Goal: Use online tool/utility: Utilize a website feature to perform a specific function

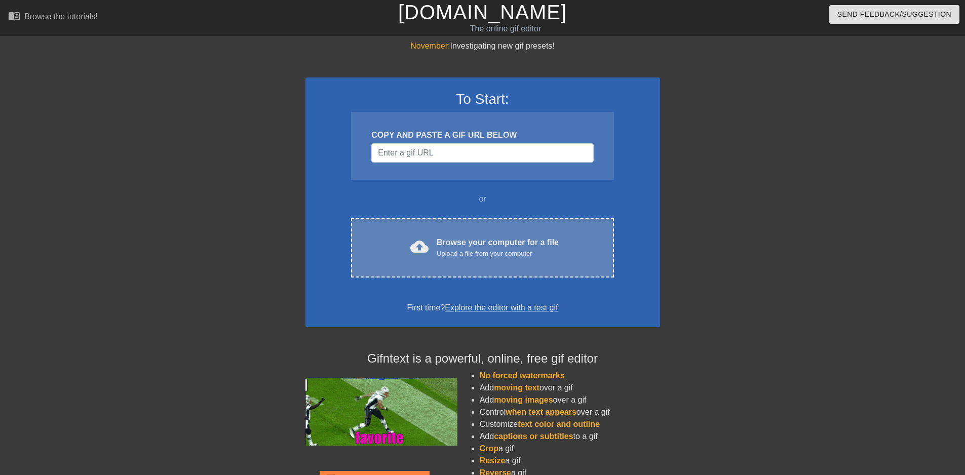
click at [436, 235] on div "cloud_upload Browse your computer for a file Upload a file from your computer C…" at bounding box center [482, 247] width 262 height 59
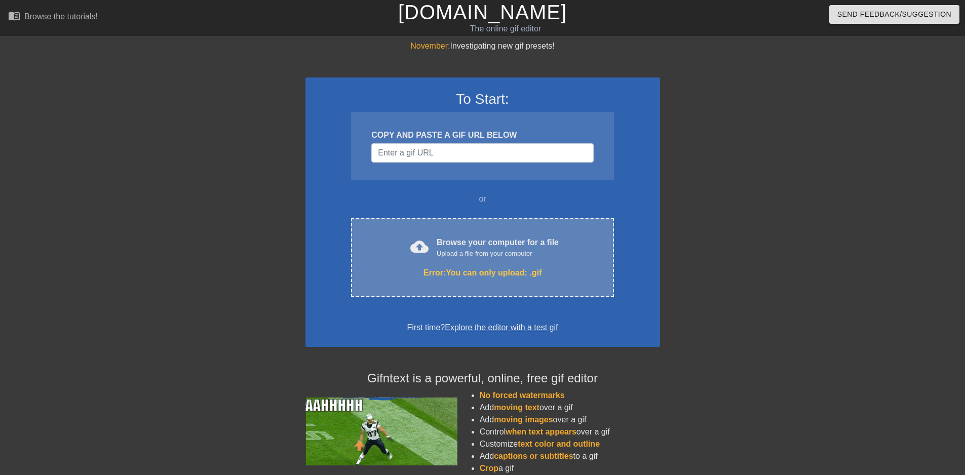
click at [461, 225] on div "cloud_upload Browse your computer for a file Upload a file from your computer E…" at bounding box center [482, 257] width 262 height 79
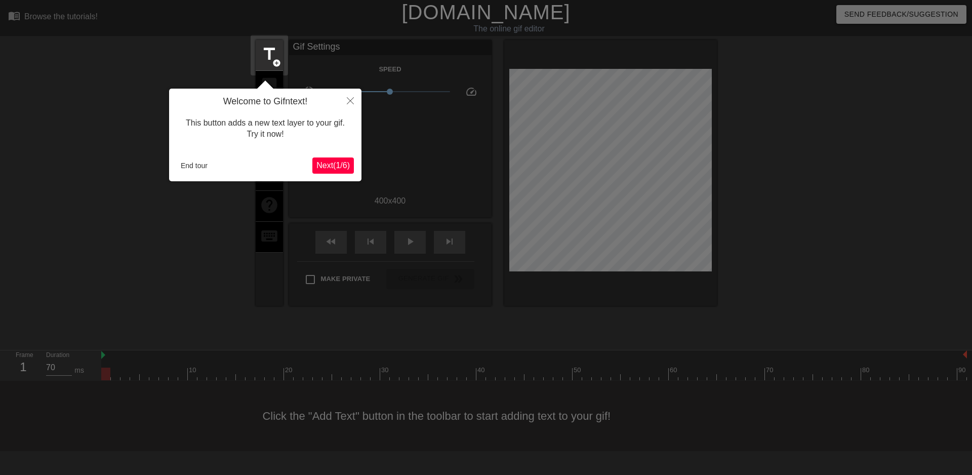
click at [320, 170] on span "Next ( 1 / 6 )" at bounding box center [333, 165] width 33 height 9
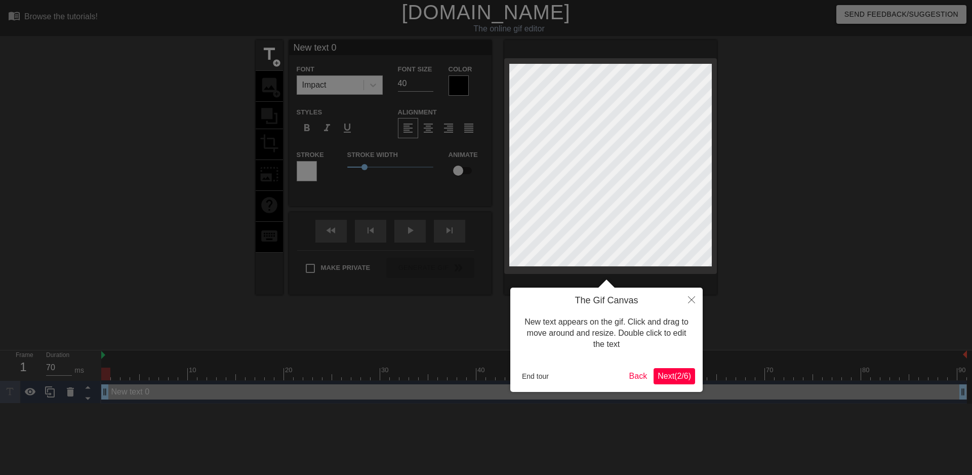
click at [678, 379] on span "Next ( 2 / 6 )" at bounding box center [674, 376] width 33 height 9
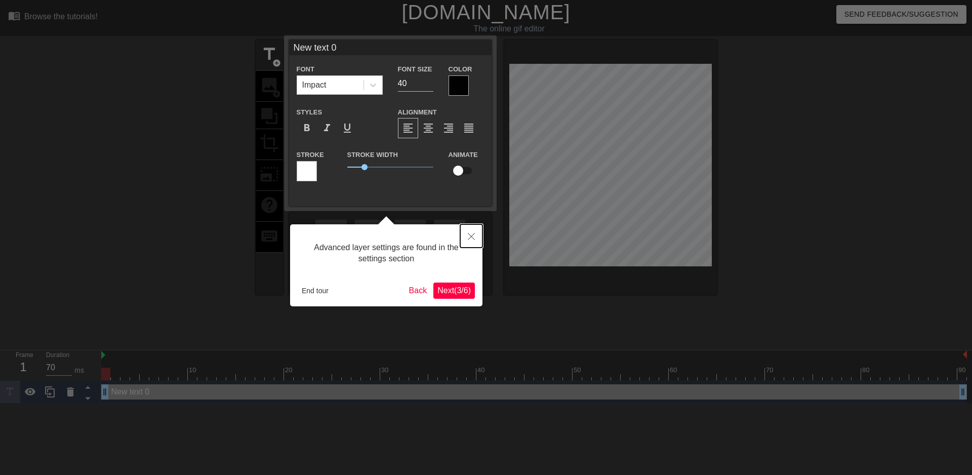
click at [471, 228] on button "Close" at bounding box center [471, 235] width 22 height 23
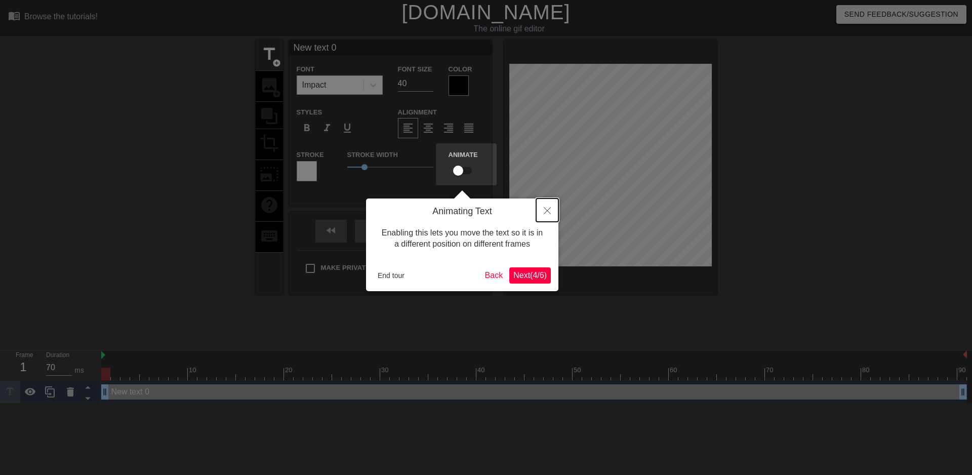
click at [545, 214] on icon "Close" at bounding box center [547, 210] width 7 height 7
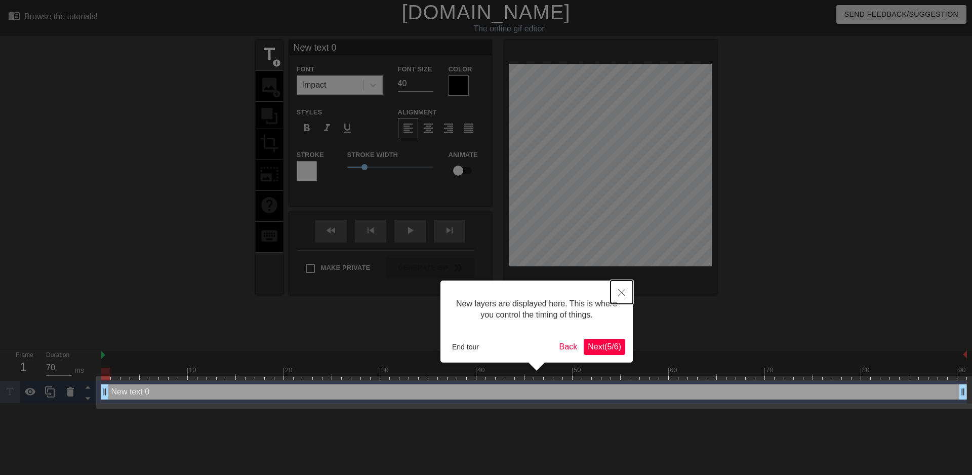
click at [627, 292] on button "Close" at bounding box center [622, 292] width 22 height 23
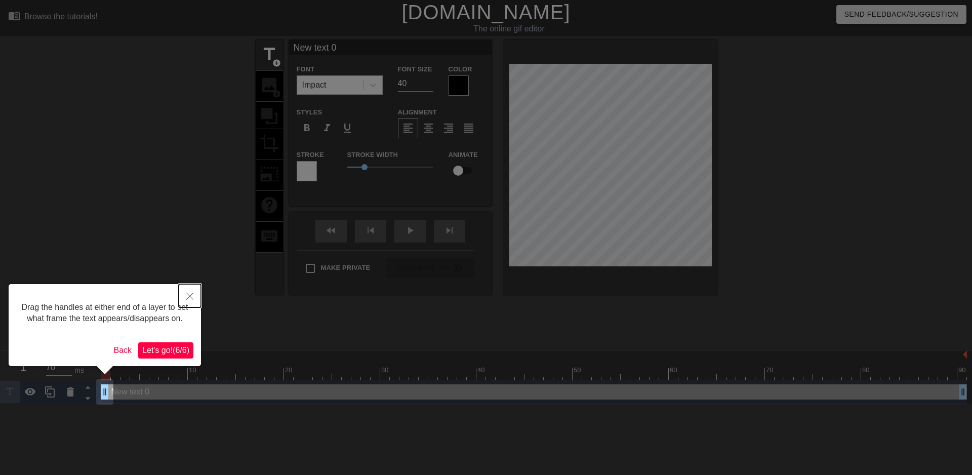
click at [185, 293] on button "Close" at bounding box center [190, 295] width 22 height 23
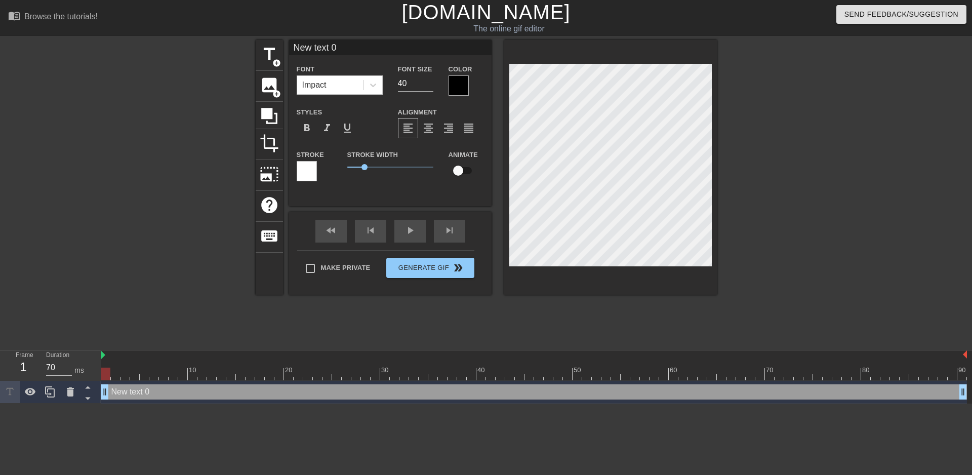
click at [471, 87] on div "Color" at bounding box center [466, 79] width 35 height 33
click at [467, 86] on div at bounding box center [459, 85] width 20 height 20
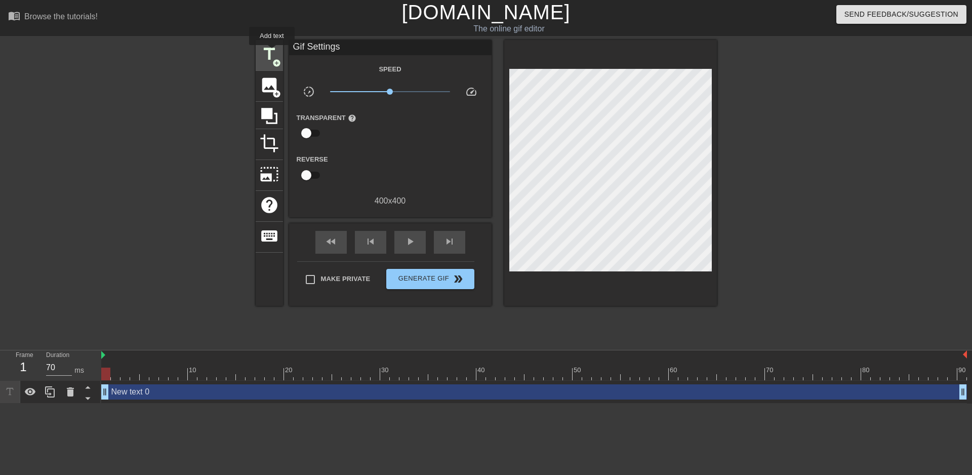
click at [272, 52] on span "title" at bounding box center [269, 54] width 19 height 19
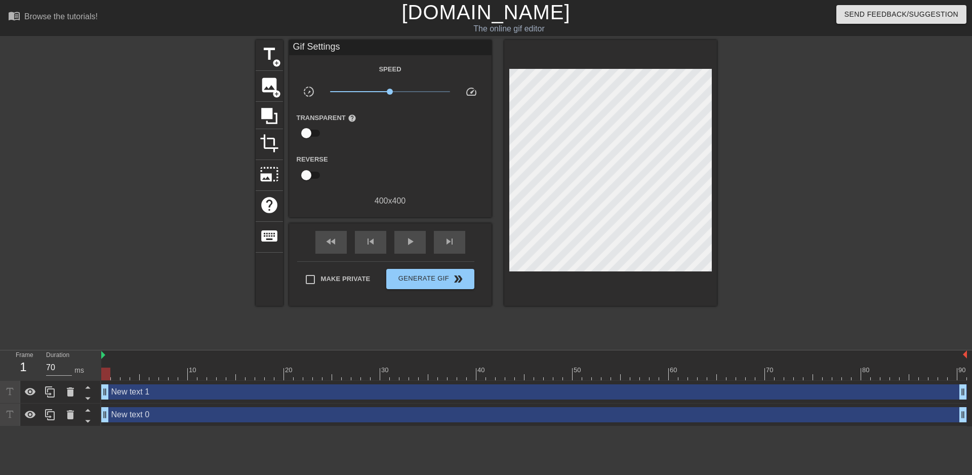
click at [762, 152] on div at bounding box center [805, 192] width 152 height 304
click at [133, 390] on div "New text 1 drag_handle drag_handle" at bounding box center [534, 391] width 866 height 15
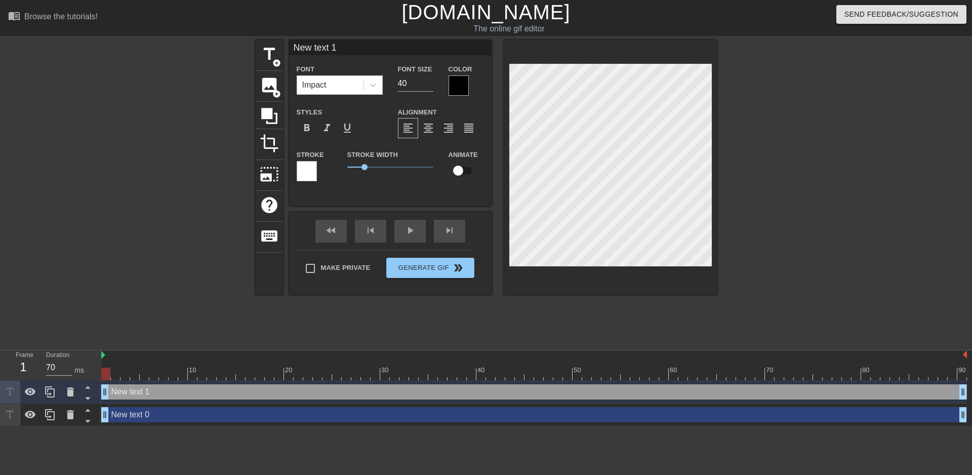
click at [157, 390] on div "New text 1 drag_handle drag_handle" at bounding box center [534, 391] width 866 height 15
type input "Nedw text 1"
type textarea "Nedw text 1"
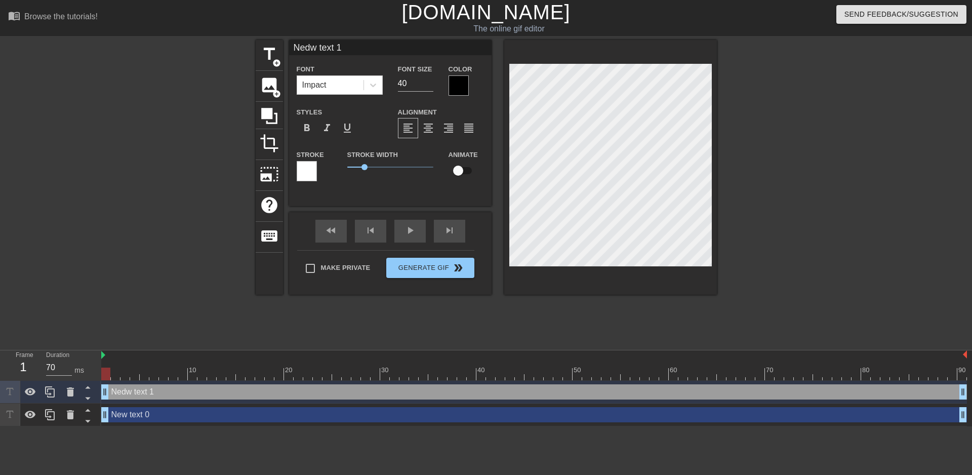
type input "Nedw text"
type textarea "Nedw text"
type input "Nedw text"
type textarea "Nedw text"
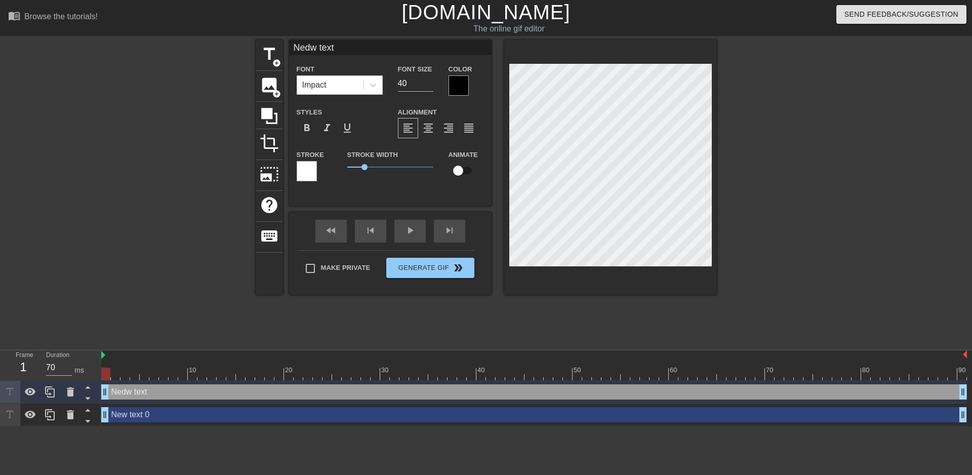
type input "Nedw tex"
type textarea "Nedw tex"
type input "Nedw te"
type textarea "Nedw te"
type input "Nedw t"
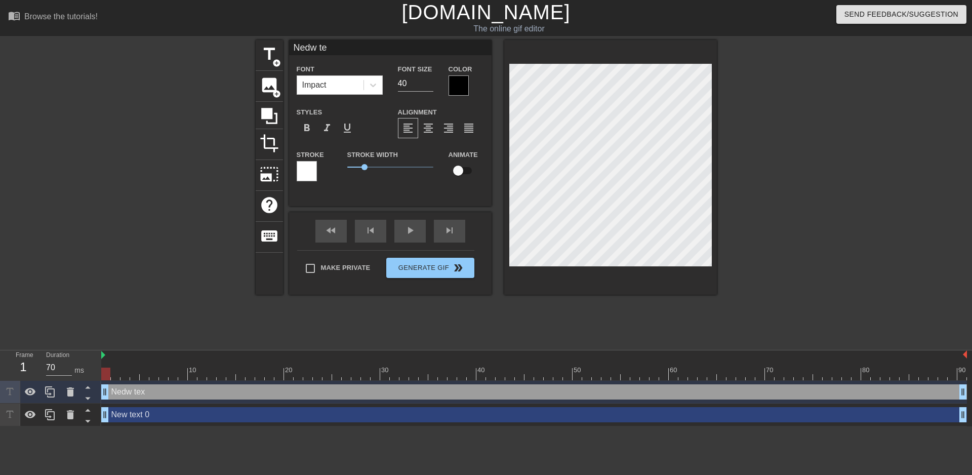
type textarea "Nedw t"
type input "Nedw"
type textarea "Nedw"
type input "Nedw"
type textarea "Nedw"
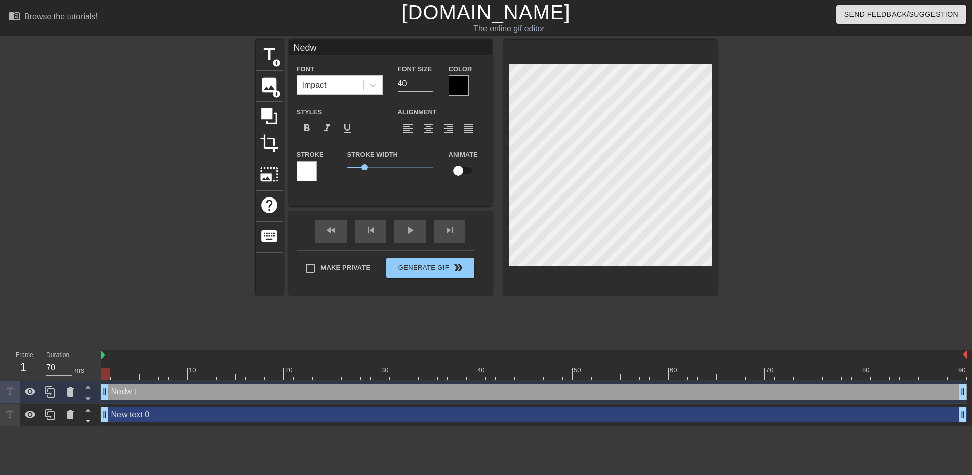
type input "[PERSON_NAME]"
type textarea "[PERSON_NAME]"
type input "Ne"
type textarea "Ne"
type input "N"
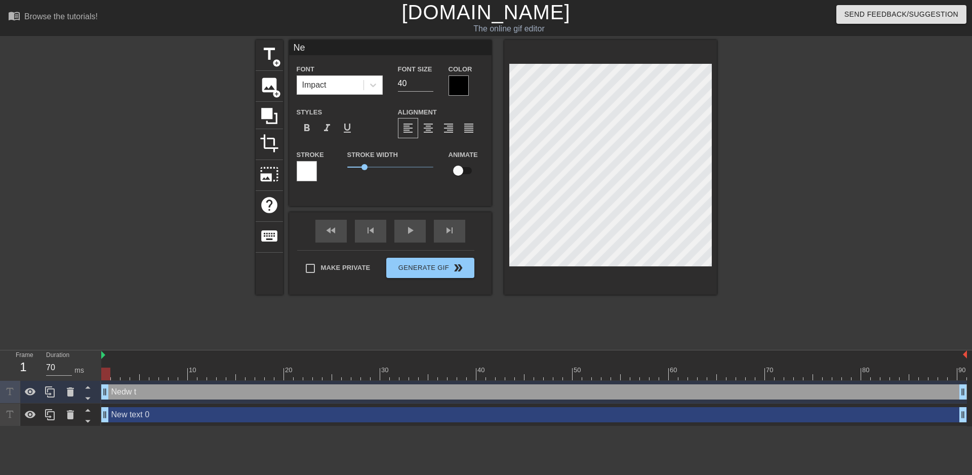
type textarea "N"
type input "Y"
type textarea "Y"
type input "Yo"
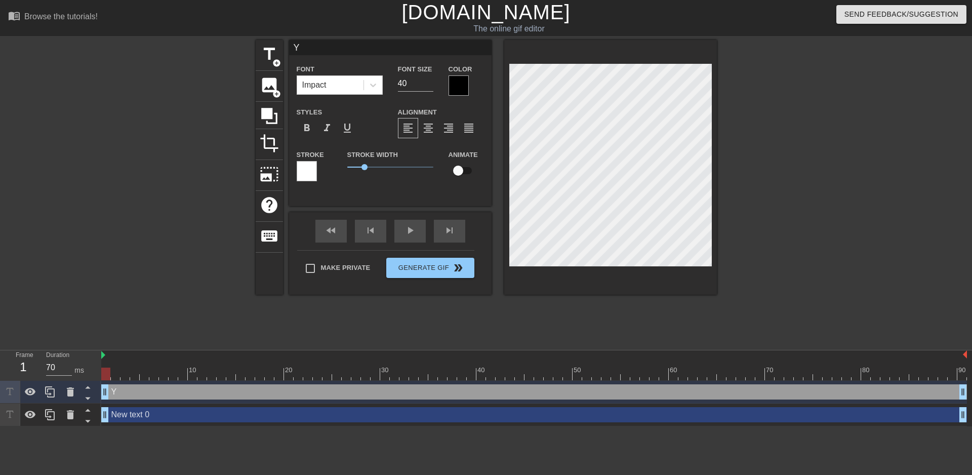
type textarea "Yo"
type input "You"
type textarea "You"
type input "Your"
type textarea "Your"
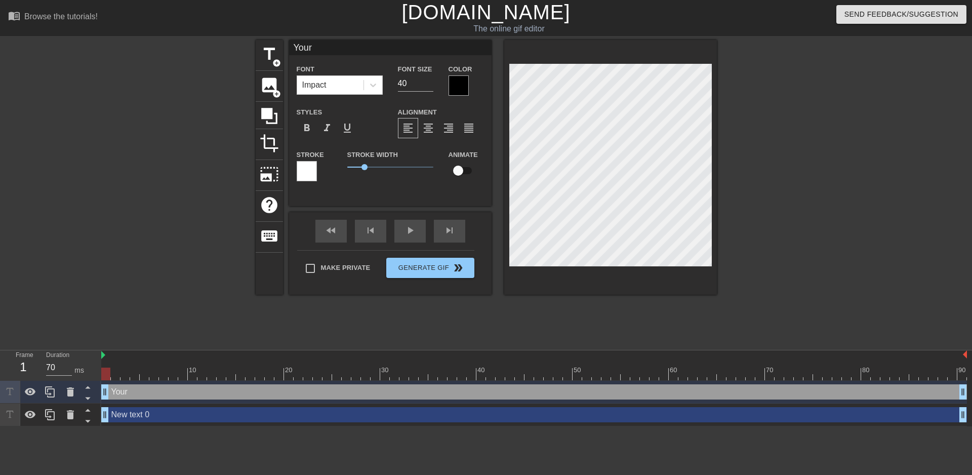
type input "Your"
type textarea "Your"
type input "Your a"
type textarea "Your a"
type input "Your ar"
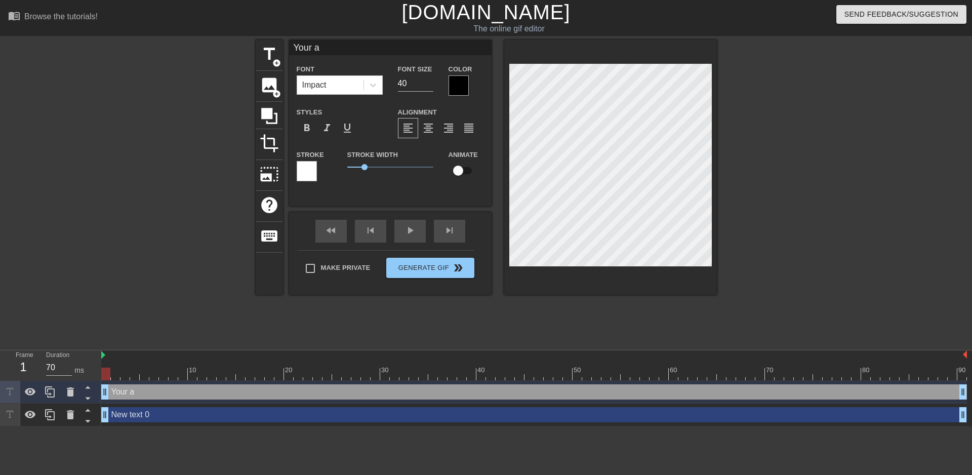
type textarea "Your ar"
type input "Your arg"
type textarea "Your arg"
type input "Your argu"
type textarea "Your argu"
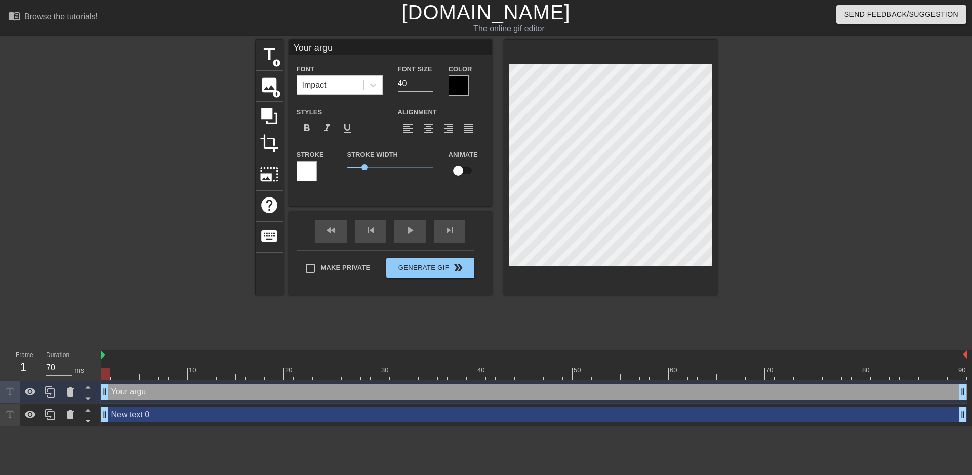
type input "Your argum"
type textarea "Your argum"
type input "Your argume"
type textarea "Your argume"
type input "Your argumen"
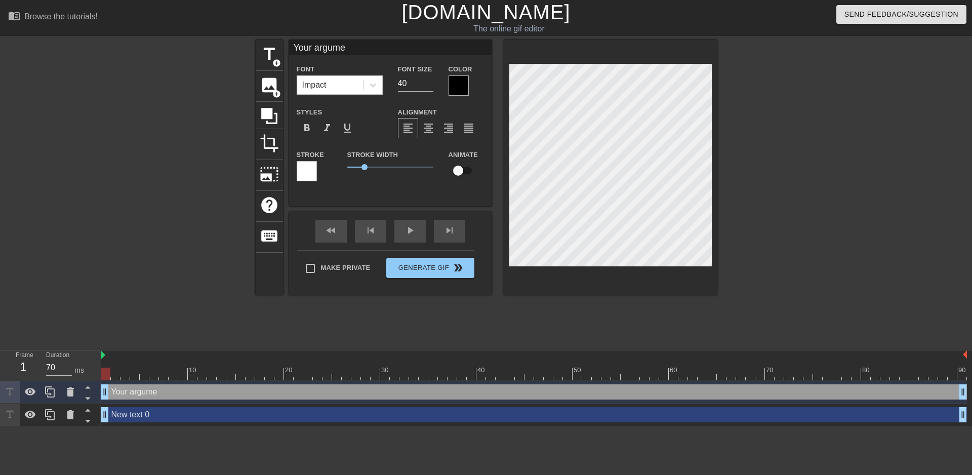
type textarea "Your argumen"
type input "Your argument"
type textarea "Your argument"
type input "Your argument"
type textarea "Your argument"
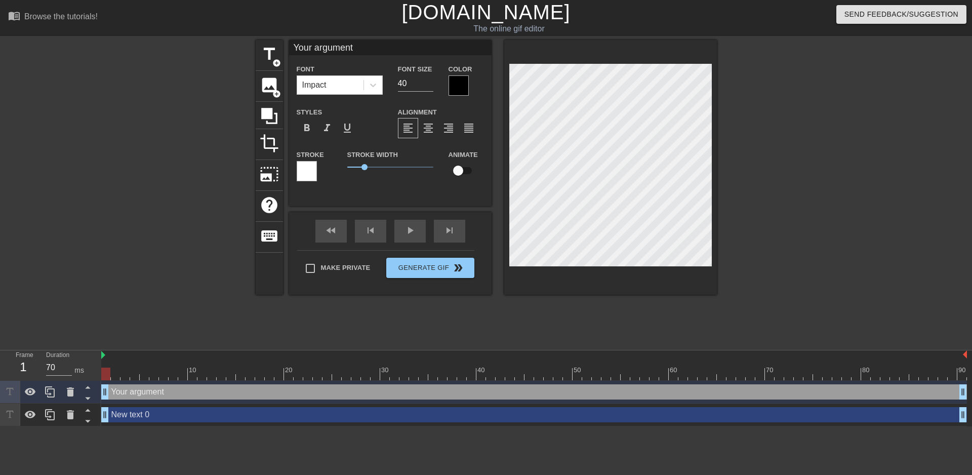
type input "Your argument o"
type textarea "Your argument o"
type input "Your argument os"
type textarea "Your argument os"
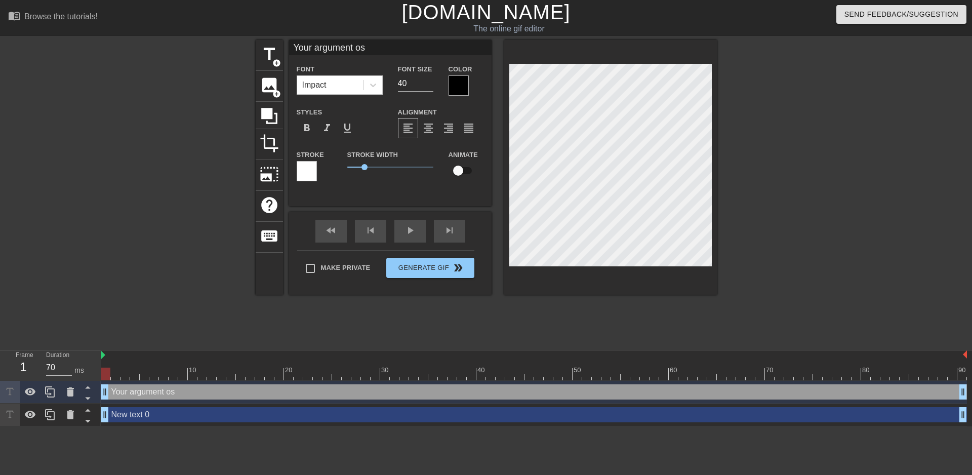
type input "Your argument o"
type textarea "Your argument o"
type input "Your argument"
type textarea "Your argument"
type input "Your argument I"
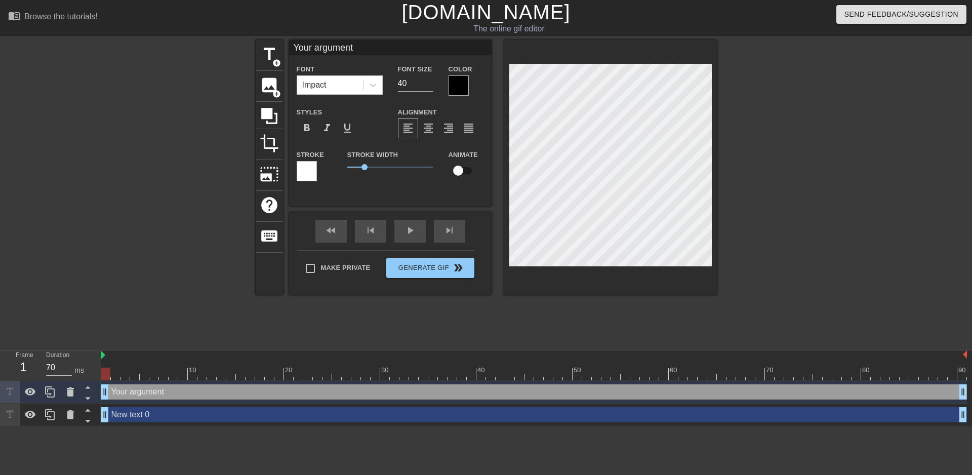
type textarea "Your argument I"
type input "Your argument Is"
type textarea "Your argument Is"
type input "Your argument Is"
type textarea "Your argument Is"
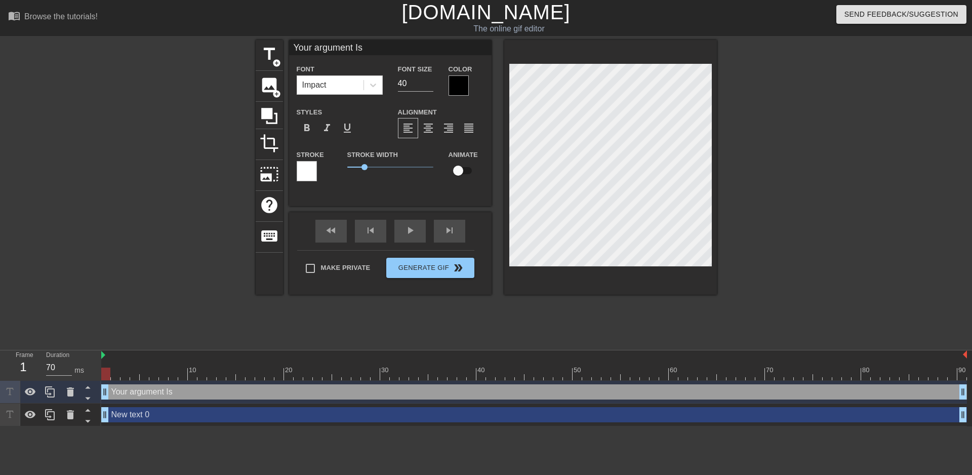
type input "Your argument Is i"
type textarea "Your argument Is i"
type input "Your argument Is in"
type textarea "Your argument Is in"
type input "Your argument Is inv"
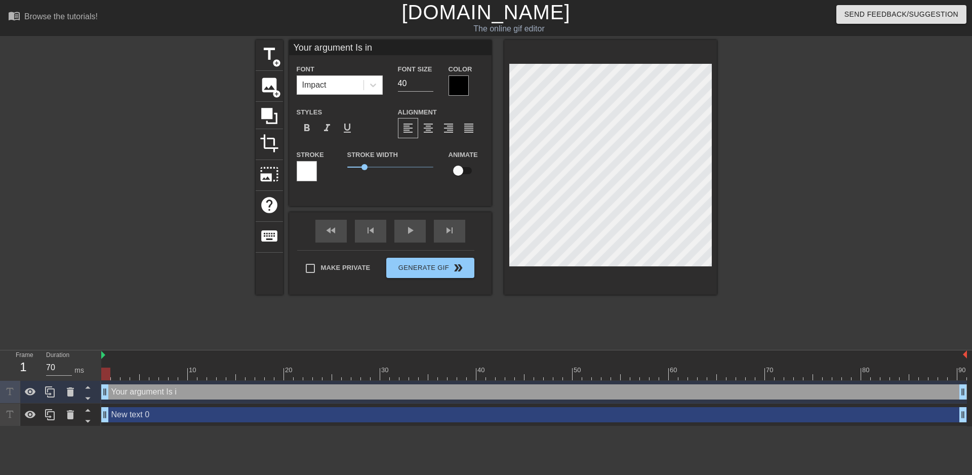
type textarea "Your argument Is inv"
type input "Your argument Is inva"
type textarea "Your argument Is inva"
type input "Your argument Is inval"
type textarea "Your argument Is inval"
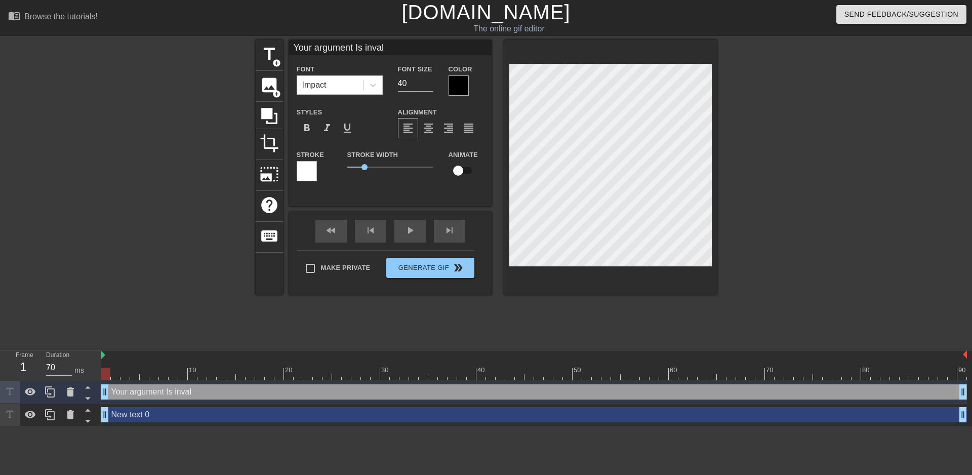
type input "Your argument Is invali"
type textarea "Your argument Is invali"
type input "Your argument Is invalic"
type textarea "Your argument Is invalic"
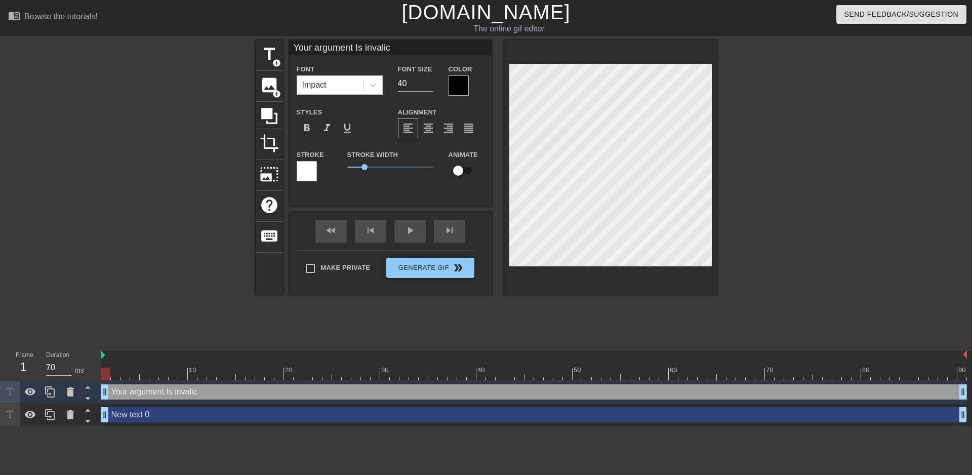
type input "Your argument Is invali"
type textarea "Your argument Is invali"
type input "Your argument Is invalid"
type textarea "Your argument Is invalid"
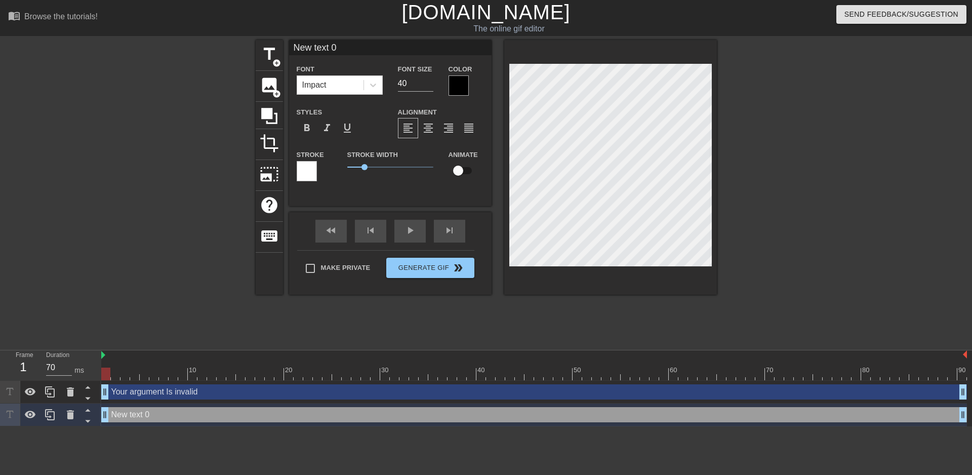
type input "Your argument Is invalid"
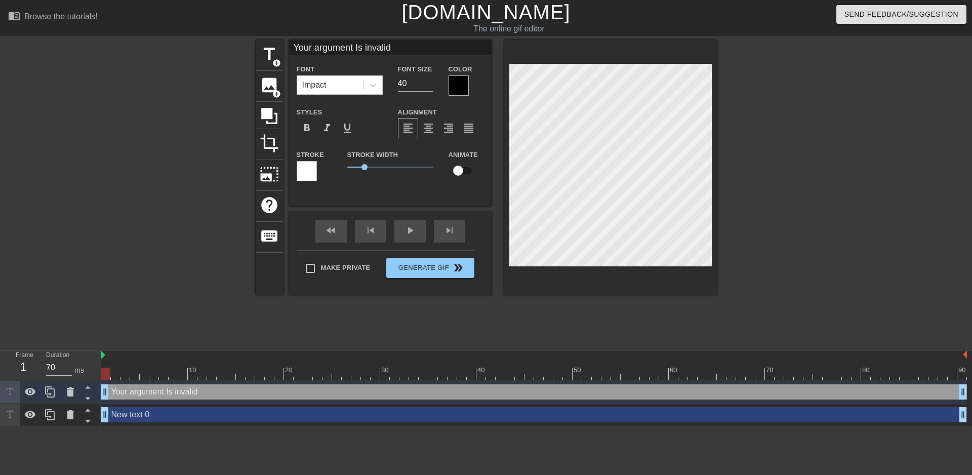
click at [466, 90] on div at bounding box center [459, 85] width 20 height 20
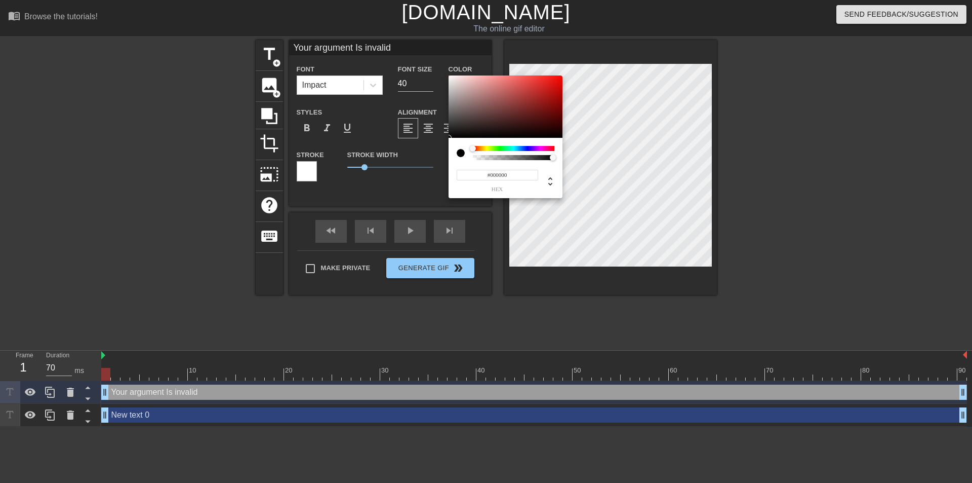
drag, startPoint x: 474, startPoint y: 146, endPoint x: 460, endPoint y: 147, distance: 13.8
click at [460, 147] on div at bounding box center [506, 153] width 98 height 14
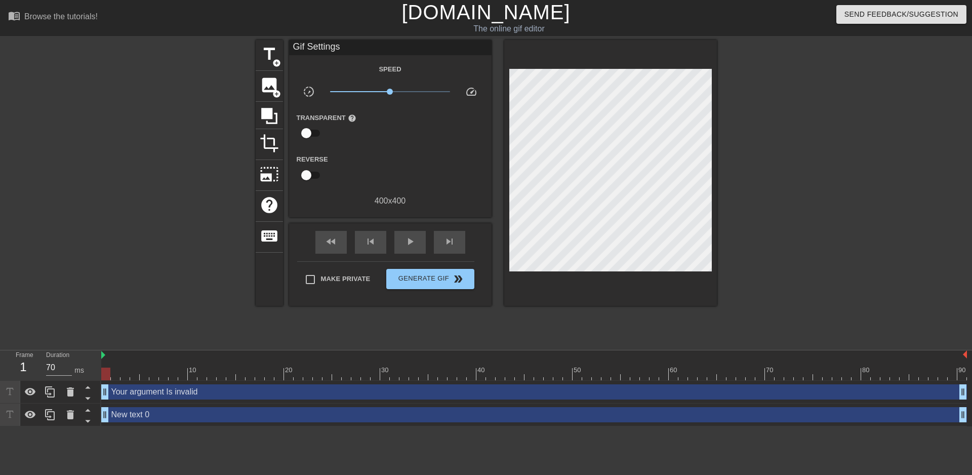
drag, startPoint x: 445, startPoint y: 102, endPoint x: 445, endPoint y: 78, distance: 23.3
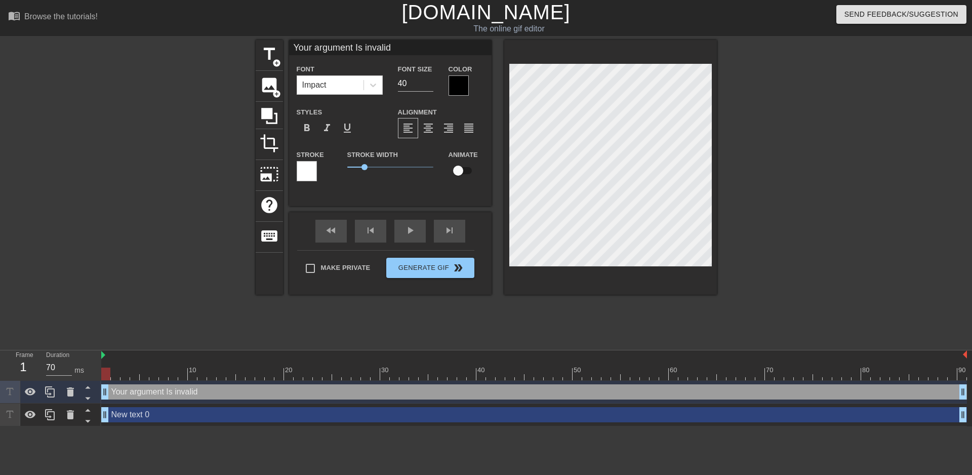
click at [463, 89] on div at bounding box center [459, 85] width 20 height 20
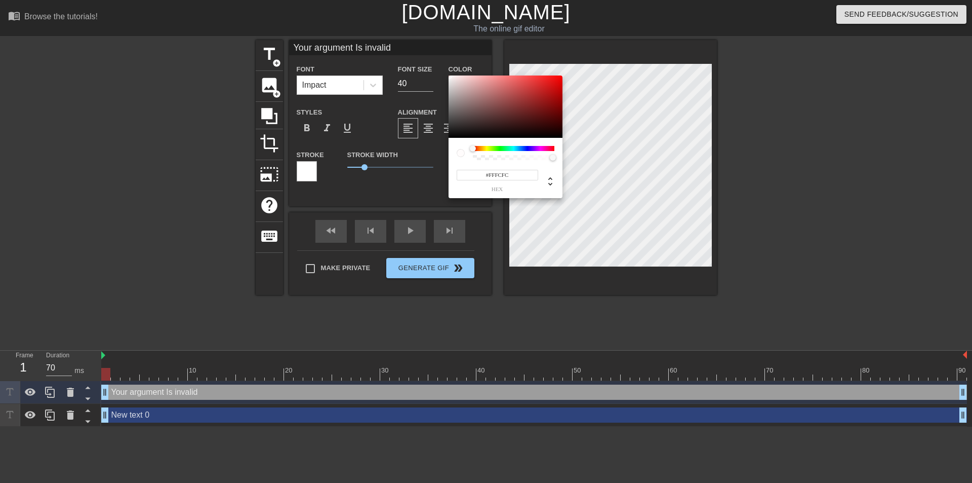
type input "#FFFFFF"
drag, startPoint x: 465, startPoint y: 95, endPoint x: 393, endPoint y: 44, distance: 88.5
click at [408, 44] on div "#FFFFFF hex" at bounding box center [486, 241] width 972 height 483
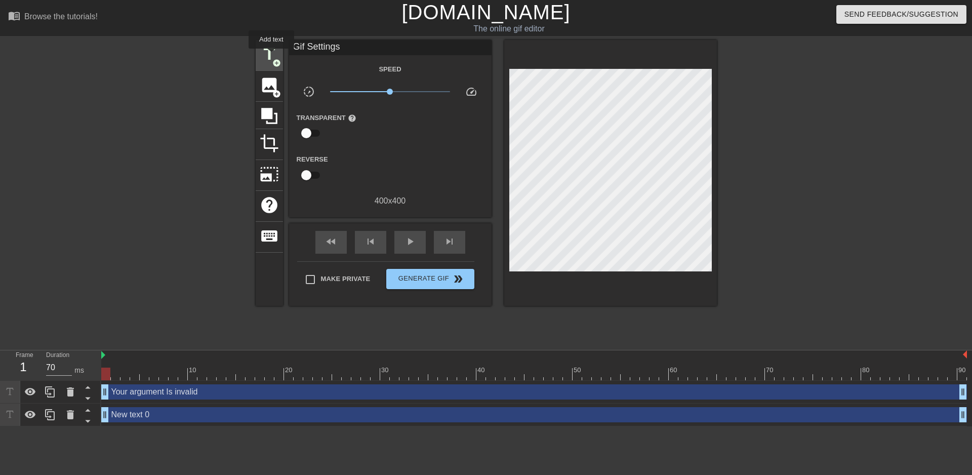
click at [271, 56] on span "title" at bounding box center [269, 54] width 19 height 19
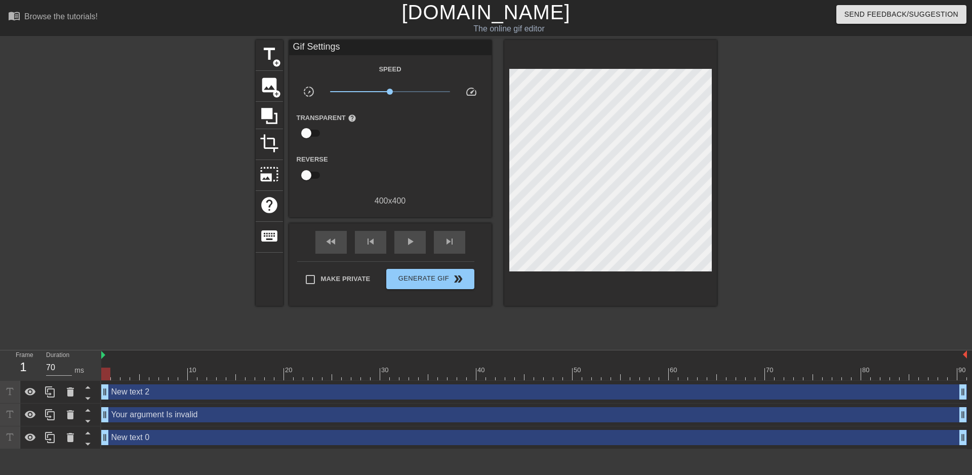
click at [911, 220] on div "title add_circle image add_circle crop photo_size_select_large help keyboard Gi…" at bounding box center [486, 192] width 972 height 304
click at [133, 396] on div "New text 2 drag_handle drag_handle" at bounding box center [534, 391] width 866 height 15
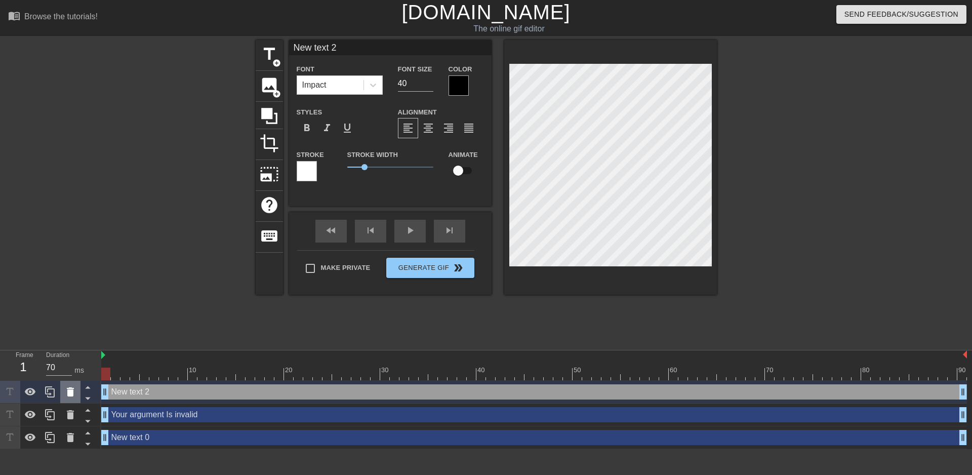
click at [73, 392] on icon at bounding box center [70, 391] width 7 height 9
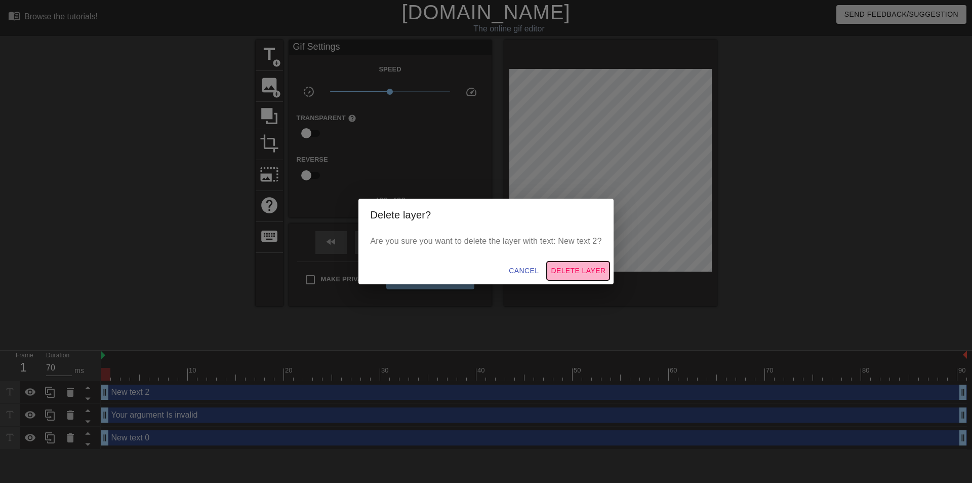
click at [591, 274] on span "Delete Layer" at bounding box center [578, 270] width 55 height 13
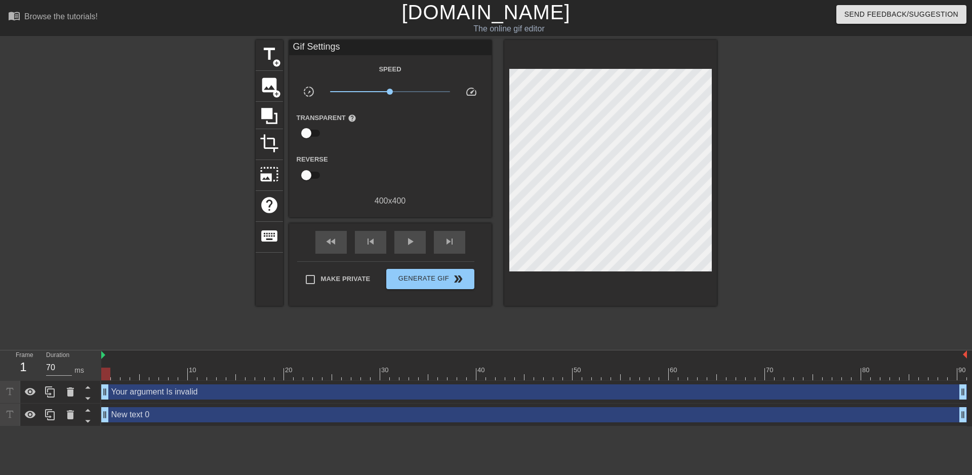
click at [239, 390] on div "Your argument Is invalid drag_handle drag_handle" at bounding box center [534, 391] width 866 height 15
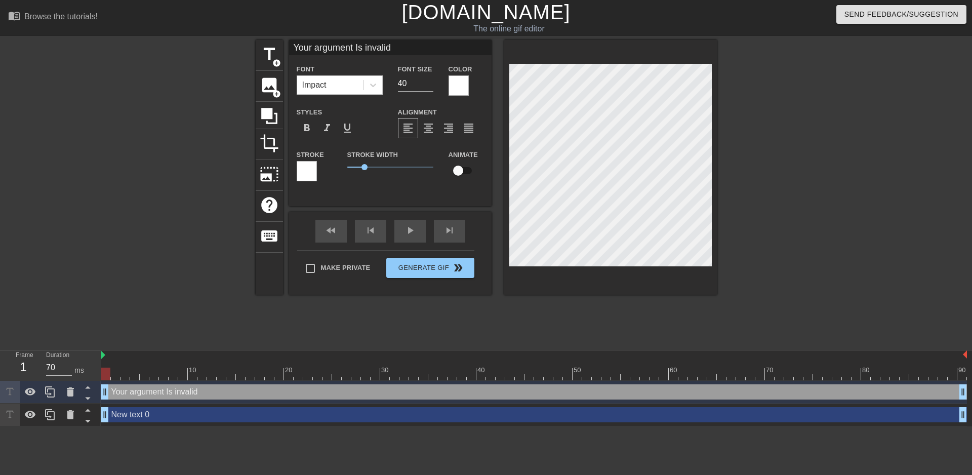
click at [307, 169] on div at bounding box center [307, 171] width 20 height 20
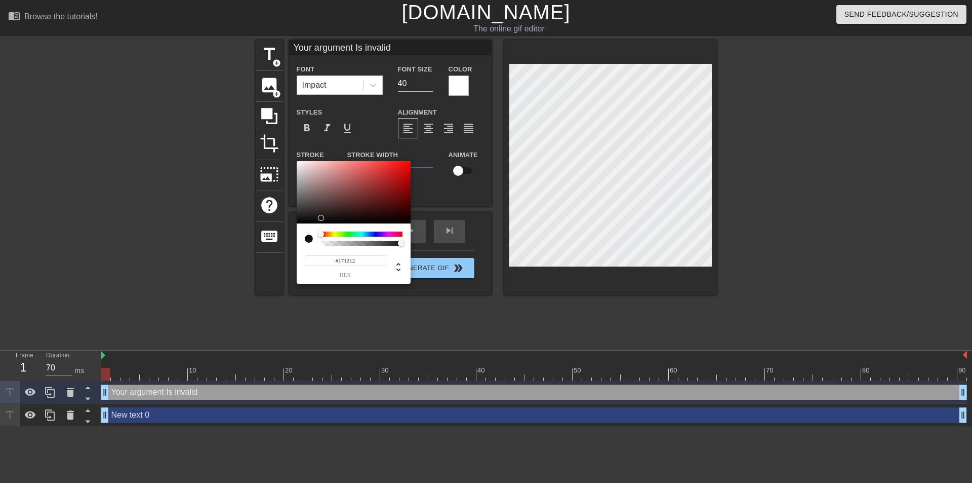
type input "#000000"
drag, startPoint x: 324, startPoint y: 195, endPoint x: 252, endPoint y: 263, distance: 99.2
click at [252, 263] on div "#000000 hex" at bounding box center [486, 241] width 972 height 483
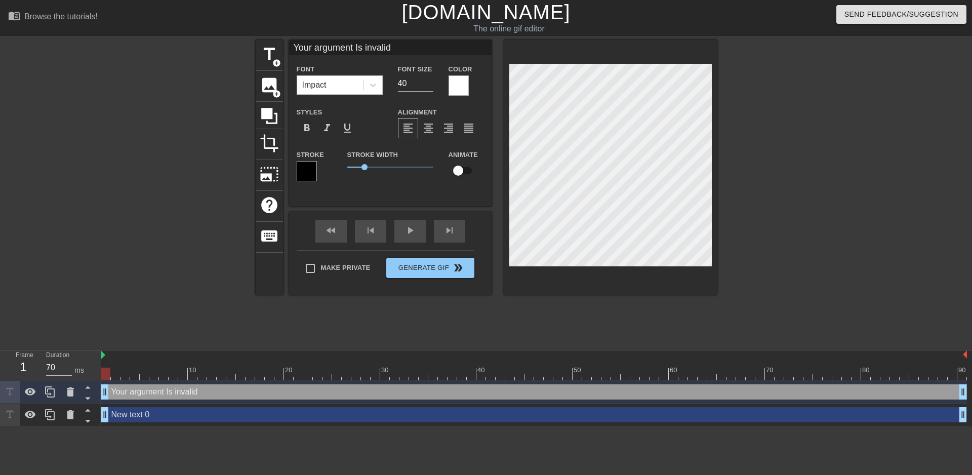
type input "New text 0"
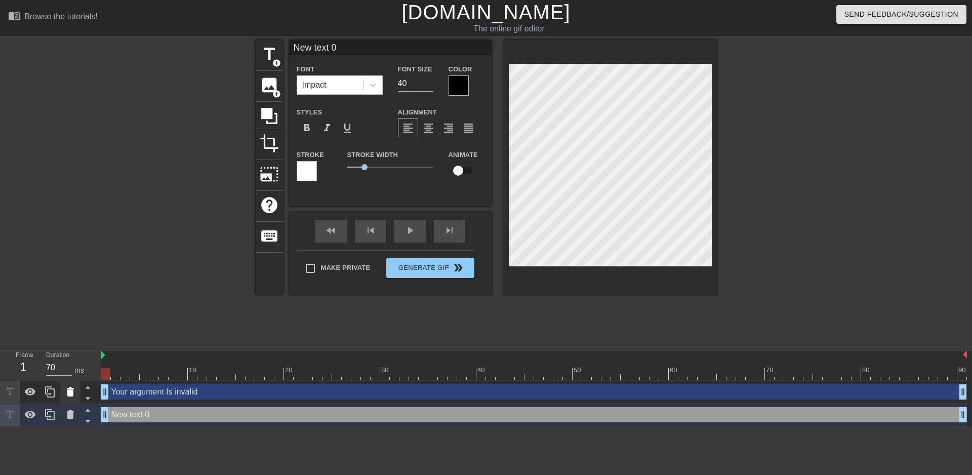
click at [65, 393] on icon at bounding box center [70, 392] width 12 height 12
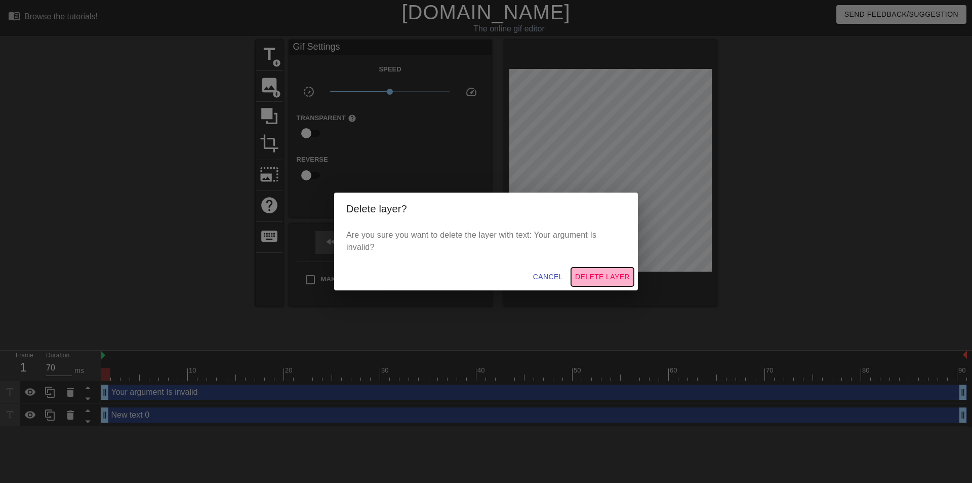
click at [597, 272] on span "Delete Layer" at bounding box center [602, 276] width 55 height 13
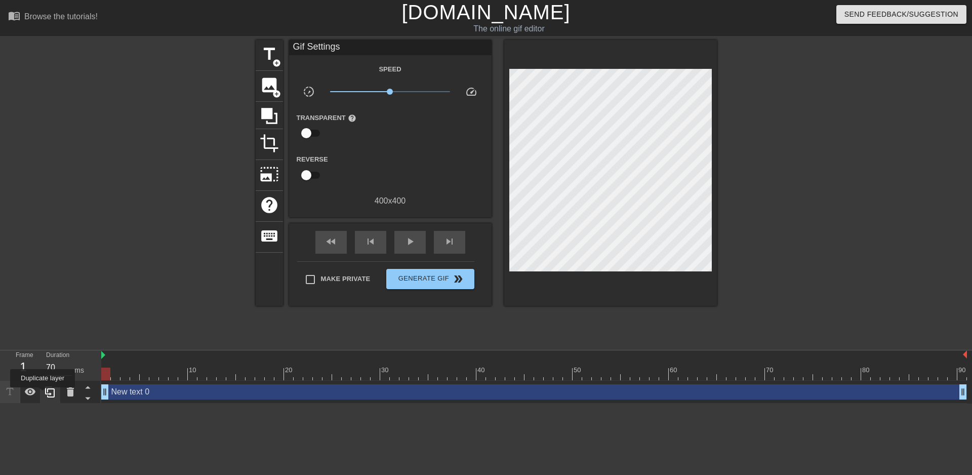
click at [43, 395] on div at bounding box center [50, 392] width 20 height 22
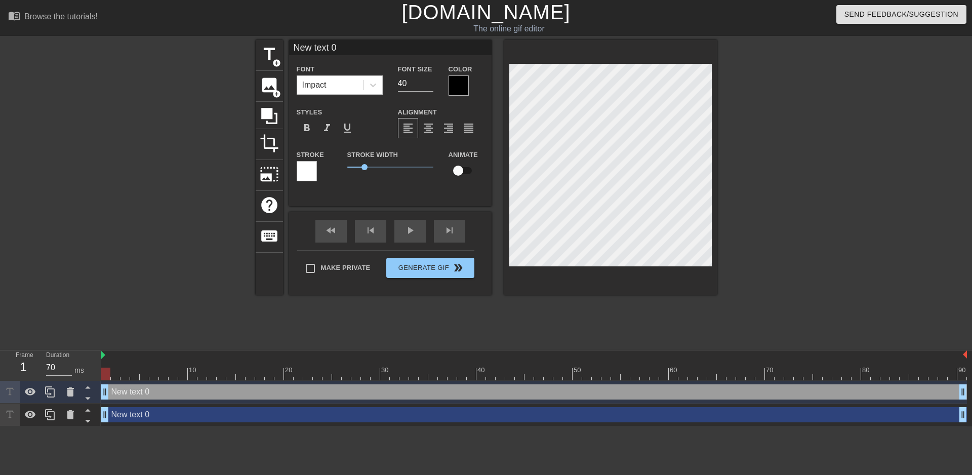
click at [313, 181] on div at bounding box center [307, 171] width 20 height 20
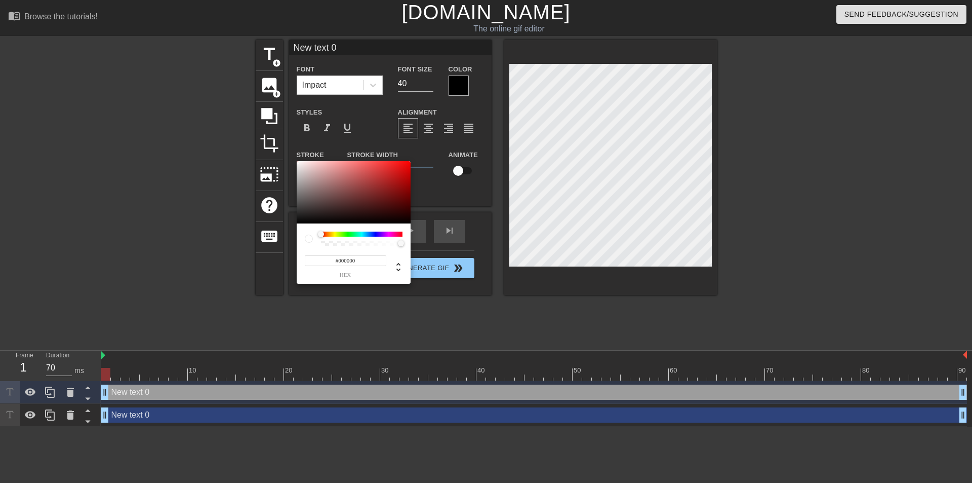
click at [317, 232] on div "#000000 hex" at bounding box center [354, 222] width 114 height 123
type input "#000000"
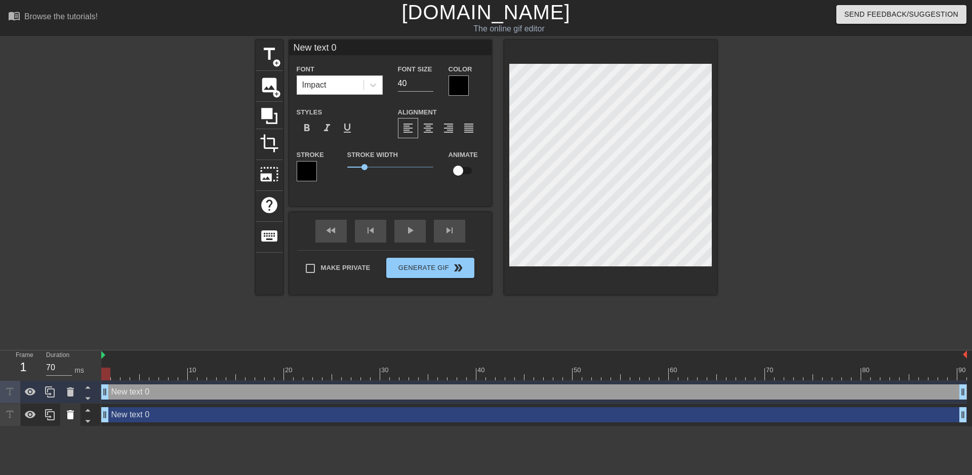
click at [68, 413] on icon at bounding box center [70, 414] width 7 height 9
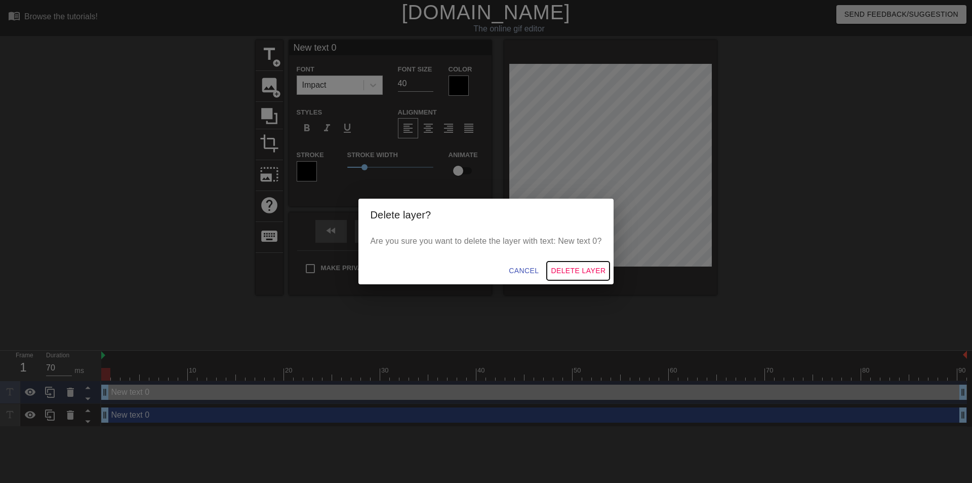
click at [565, 274] on span "Delete Layer" at bounding box center [578, 270] width 55 height 13
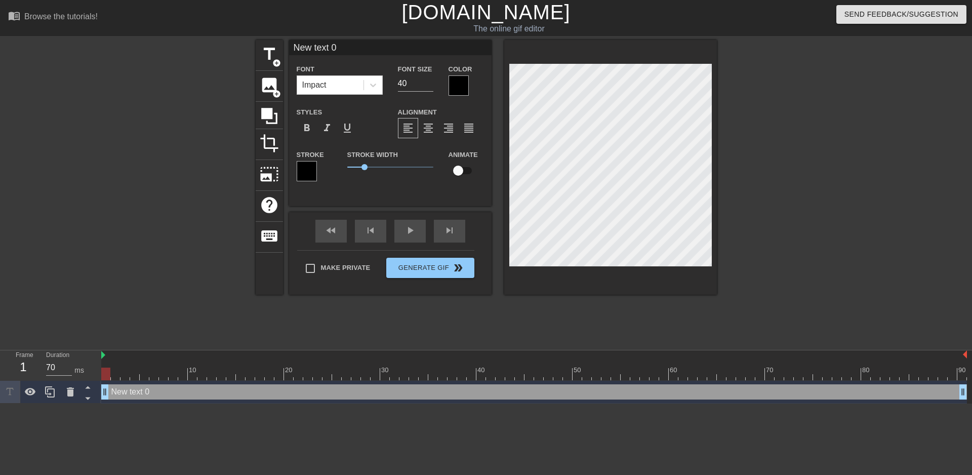
click at [458, 88] on div at bounding box center [459, 85] width 20 height 20
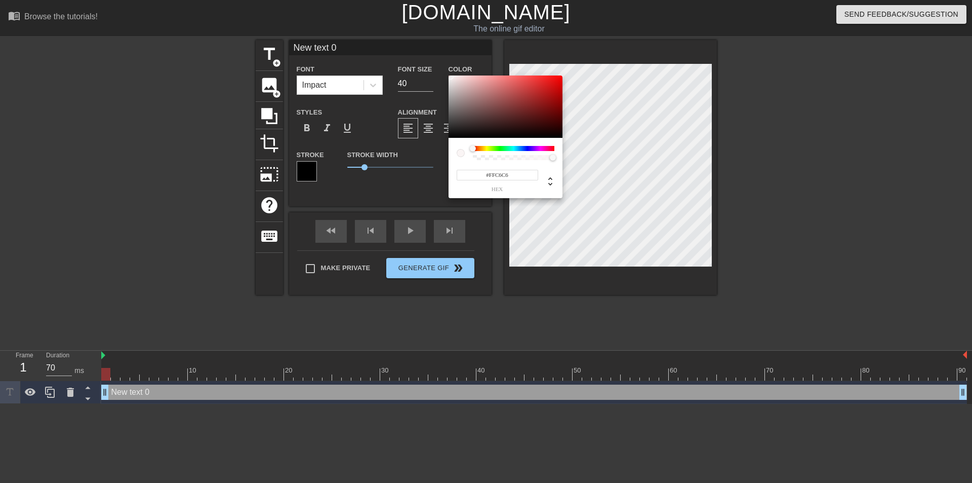
type input "#FFFFFF"
drag, startPoint x: 451, startPoint y: 84, endPoint x: 421, endPoint y: 65, distance: 34.8
click at [421, 65] on div "#FFFFFF hex" at bounding box center [486, 241] width 972 height 483
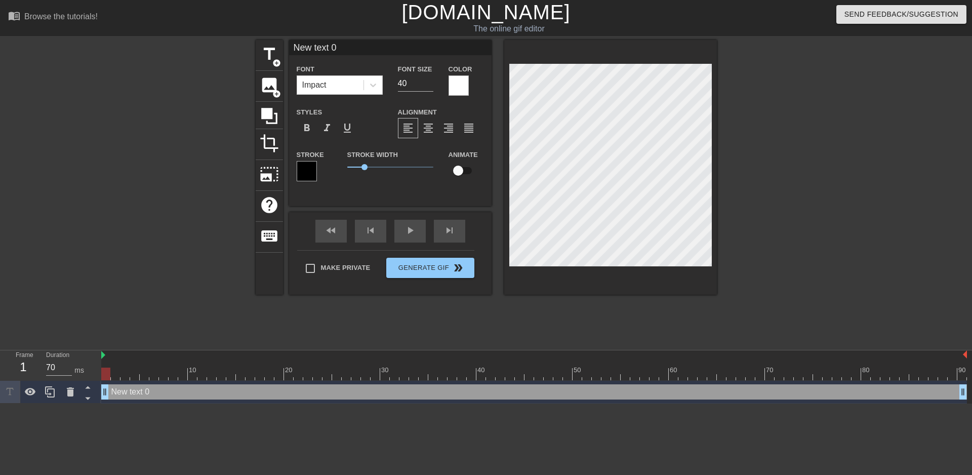
scroll to position [2, 3]
type input "M"
type textarea "M"
type input "M"
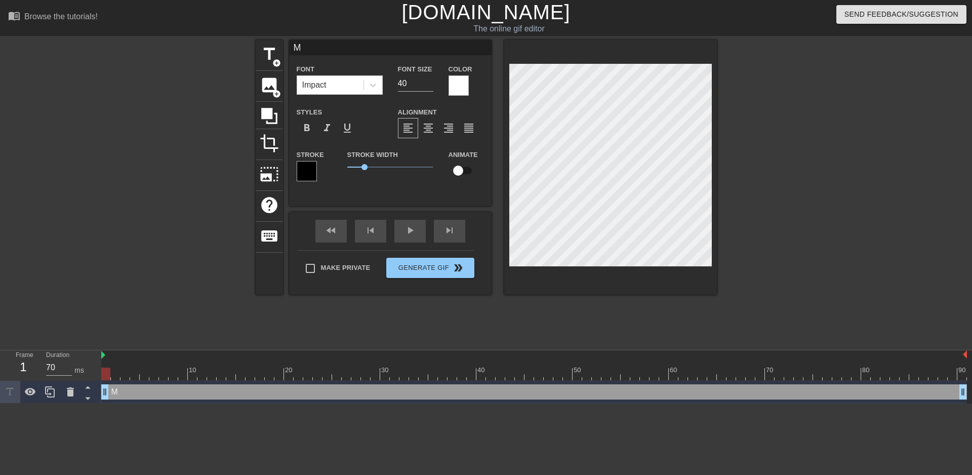
type textarea "M"
type input "M"
type textarea "M"
type input "My"
type textarea "My"
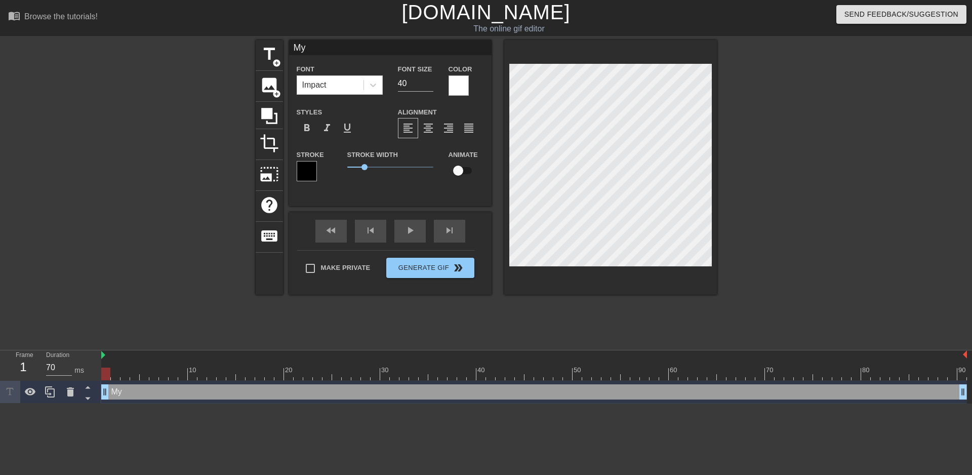
type input "My"
type textarea "My"
type input "My H"
type textarea "My H"
type input "My Ha"
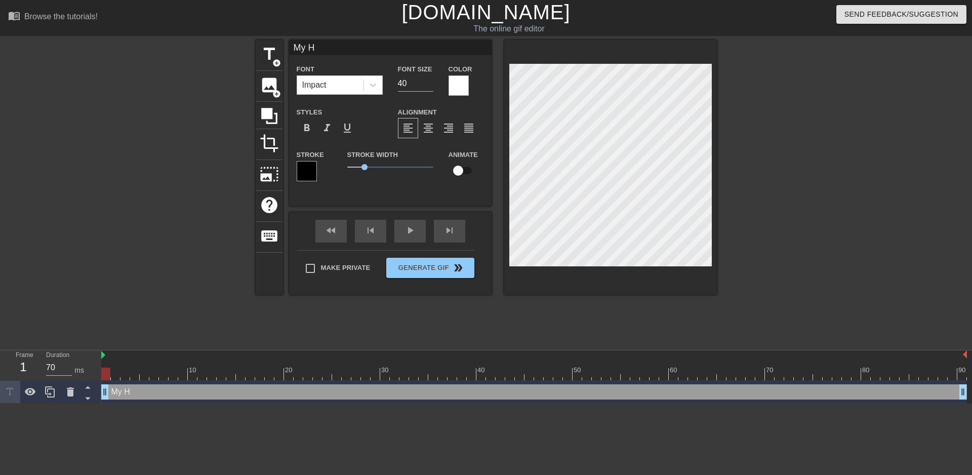
type textarea "My Ha"
type input "My Han"
type textarea "My Han"
type input "My Hand"
type textarea "My Hand"
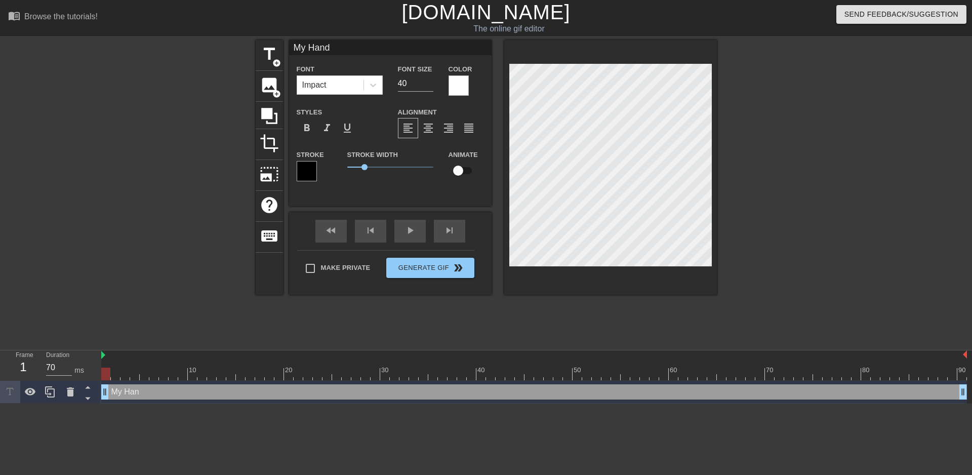
scroll to position [2, 3]
type input "My Hand"
type textarea "My Hand"
type input "My Hand"
type textarea "My Hand"
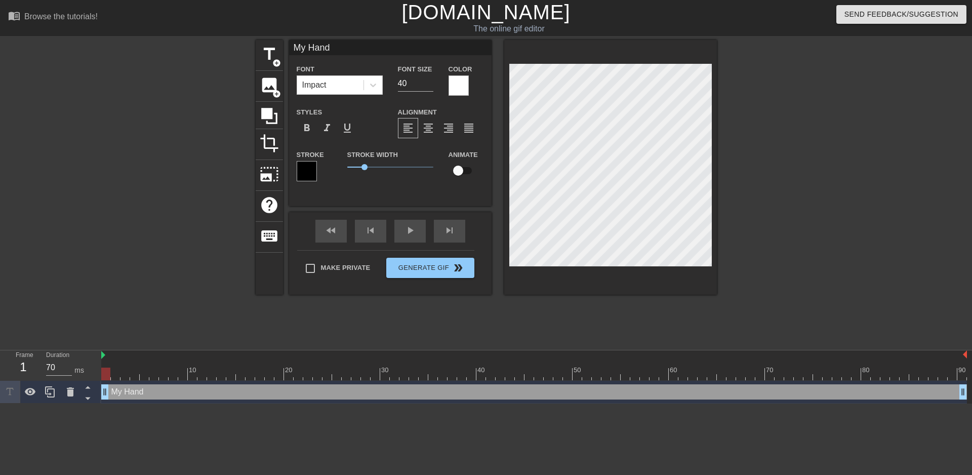
type input "My Han"
type textarea "My Han"
type input "My Ha"
type textarea "My Ha"
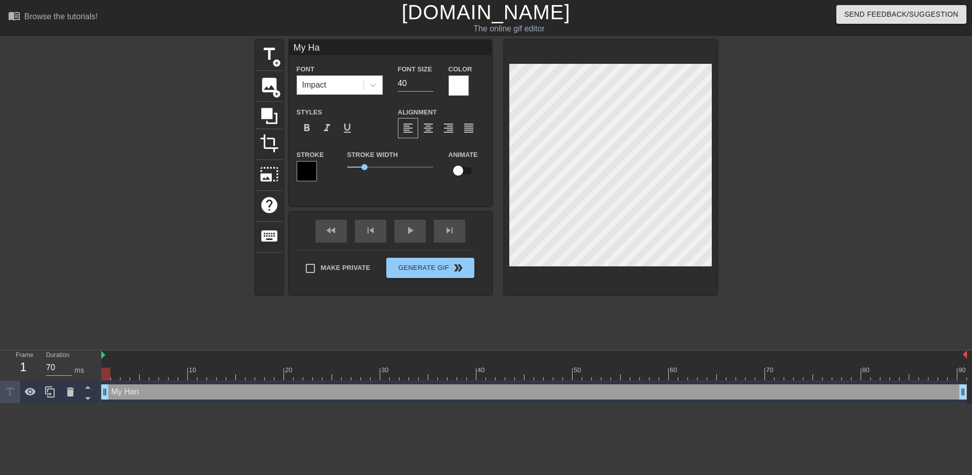
type input "My H"
type textarea "My H"
type input "My"
type textarea "My"
type input "My e"
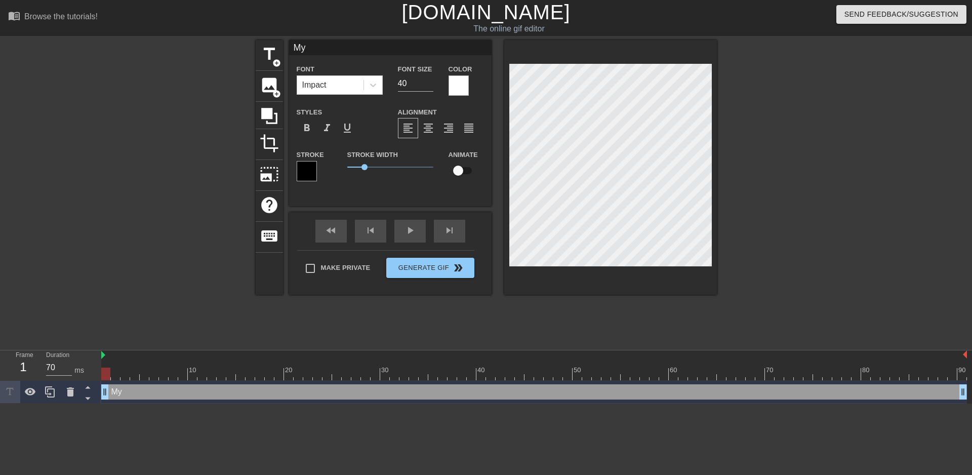
type textarea "My e"
type input "My ea"
type textarea "My ea"
type input "My ear"
type textarea "My ear"
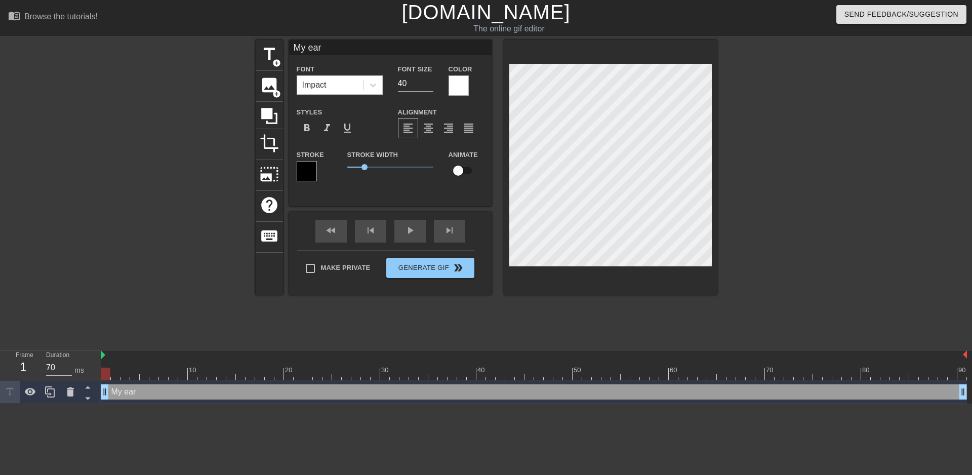
type input "My ear"
type textarea "My ear"
type input "My ear i"
type textarea "My ear i"
type input "My ear is"
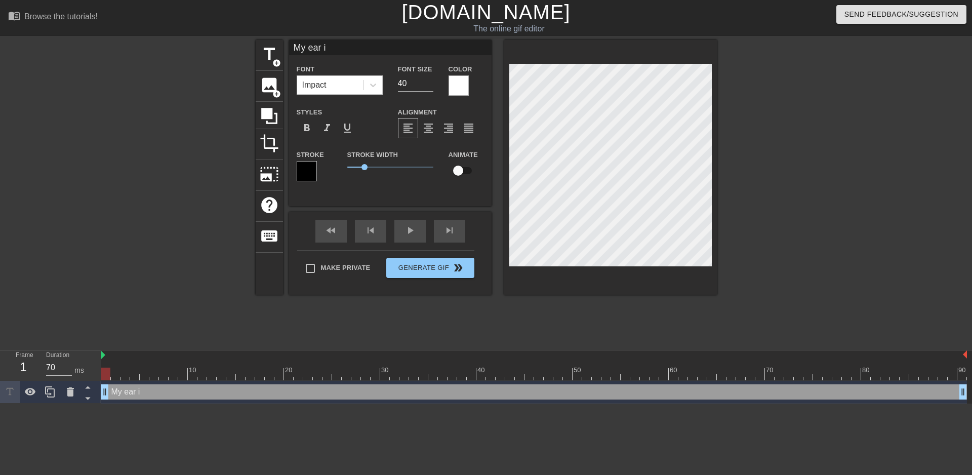
type textarea "My ear is"
type input "My ear i"
type textarea "My ear i"
type input "My ear"
type textarea "My ear"
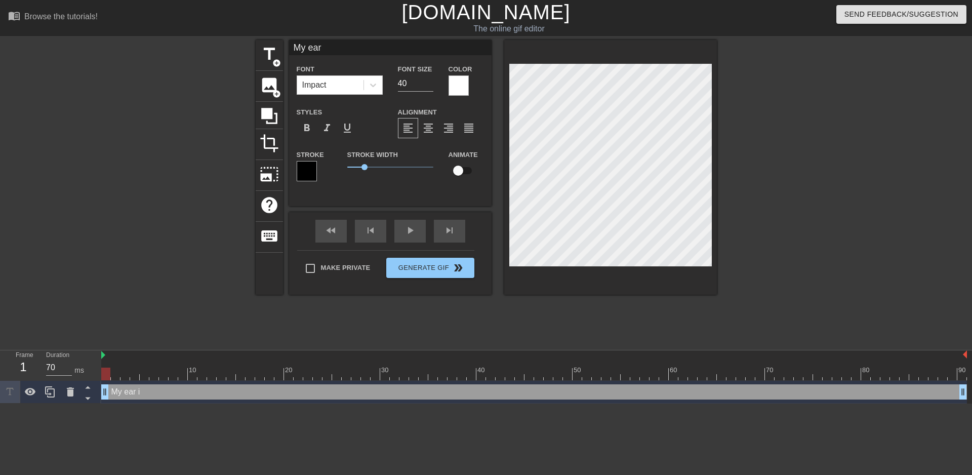
type input "My ear I"
type textarea "My ear I"
type input "My ear Is"
type textarea "My ear Is"
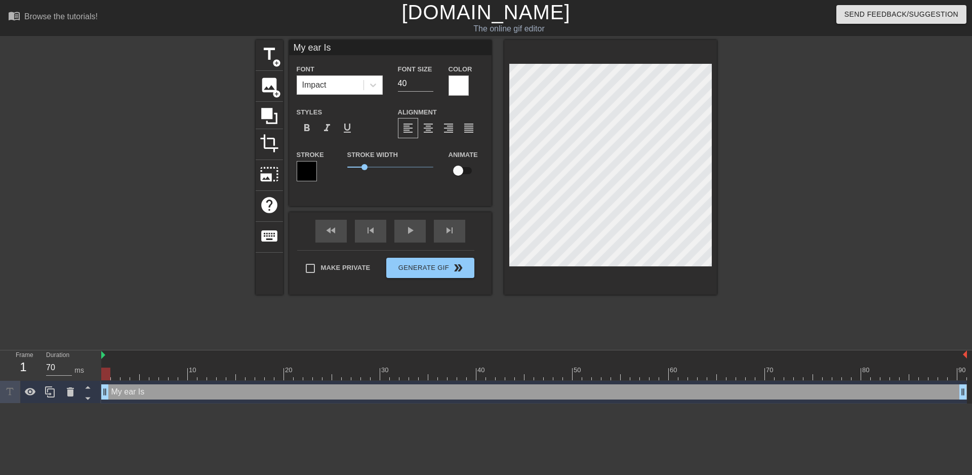
type input "My ear Is"
type textarea "My ear Is"
type input "My ear Is a"
type textarea "My ear Is a"
type input "My ear Is a"
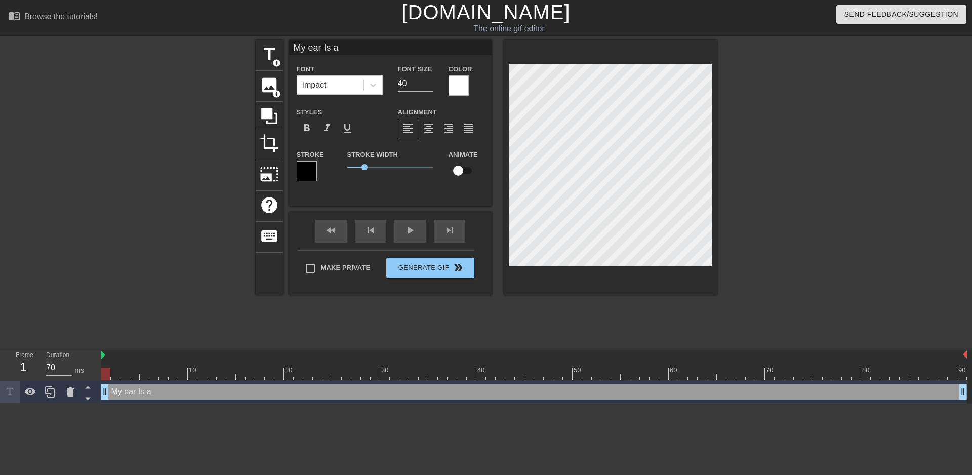
type textarea "My ear Is a"
type input "My ear Is a h"
type textarea "My ear Is a h"
type input "My ear Is a he"
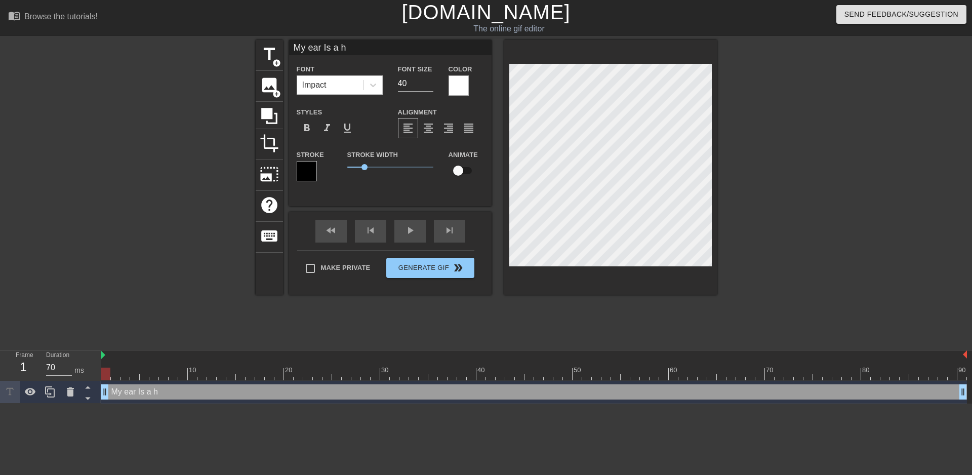
type textarea "My ear Is a he"
type input "My ear Is a hel"
type textarea "My ear Is a hel"
type input "My ear Is a hell"
type textarea "My ear Is a hell"
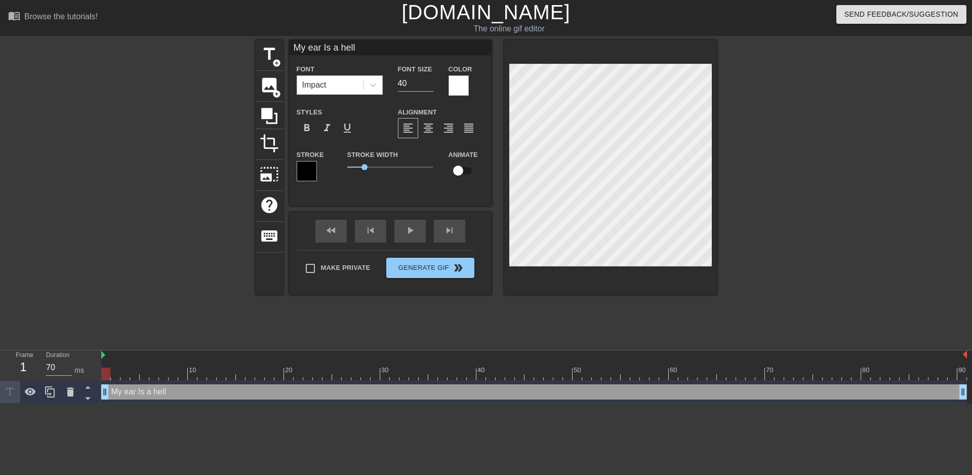
type input "My ear Is a hellc"
type textarea "My ear Is a hellc"
type input "My ear Is a hellco"
type textarea "My ear Is a hellco"
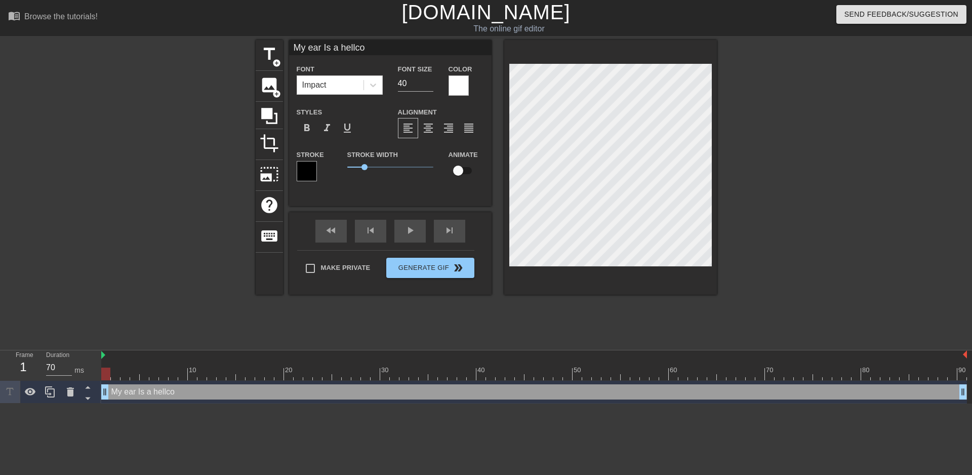
type input "My ear Is a hellc"
type textarea "My ear Is a hellc"
type input "My ear Is a hell"
type textarea "My ear Is a hell"
type input "My ear Is a hel"
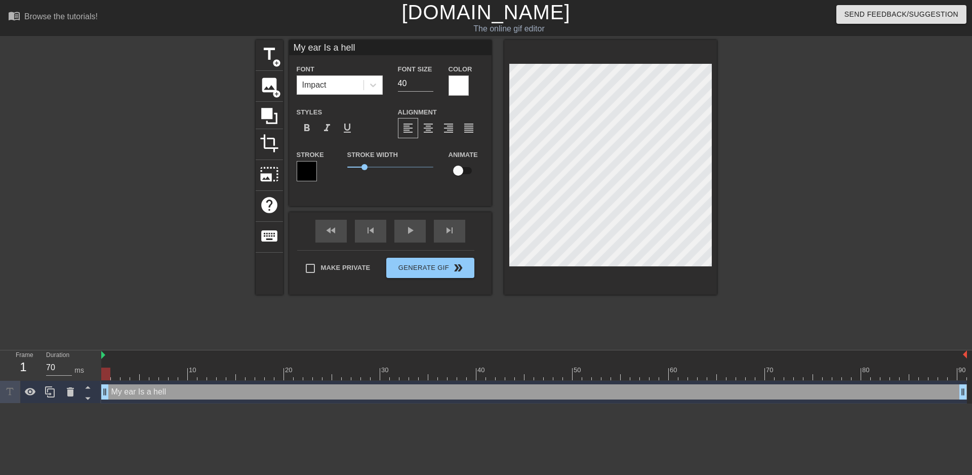
type textarea "My ear Is a hel"
type input "My ear Is a heli"
type textarea "My ear Is a heli"
type input "My ear Is a hel"
type textarea "My ear Is a hel"
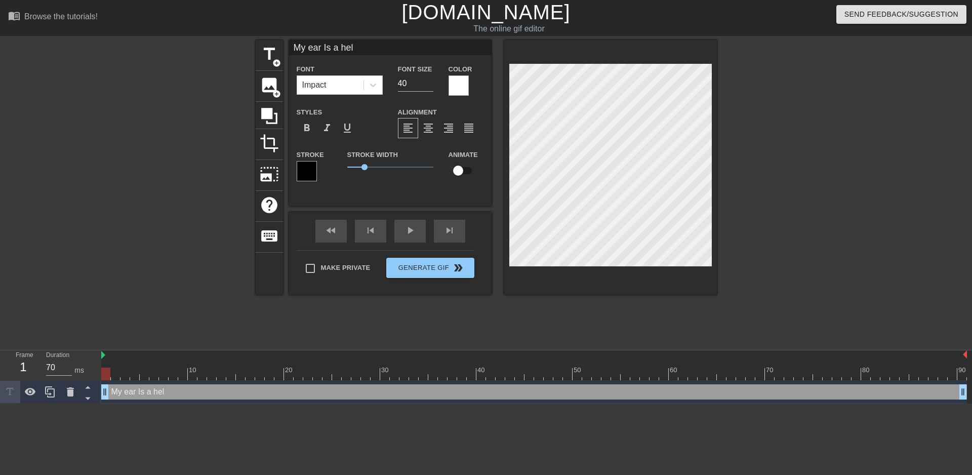
type input "My ear Is a hell"
type textarea "My ear Is a hell"
type input "My ear Is a hellc"
type textarea "My ear Is a hellc"
type input "My ear Is a hellco"
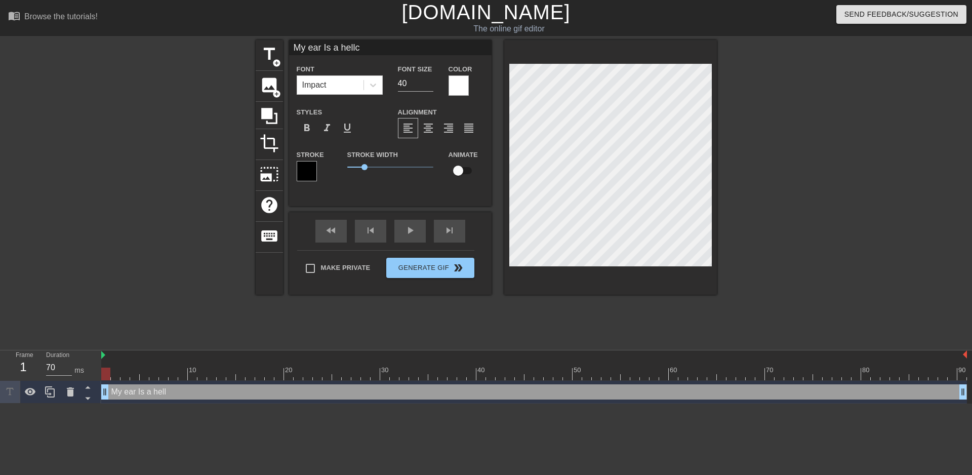
type textarea "My ear Is a hellco"
type input "My ear Is a hellcop"
type textarea "My ear Is a hellcop"
type input "My ear Is a hellcopt"
type textarea "My ear Is a hellcopt"
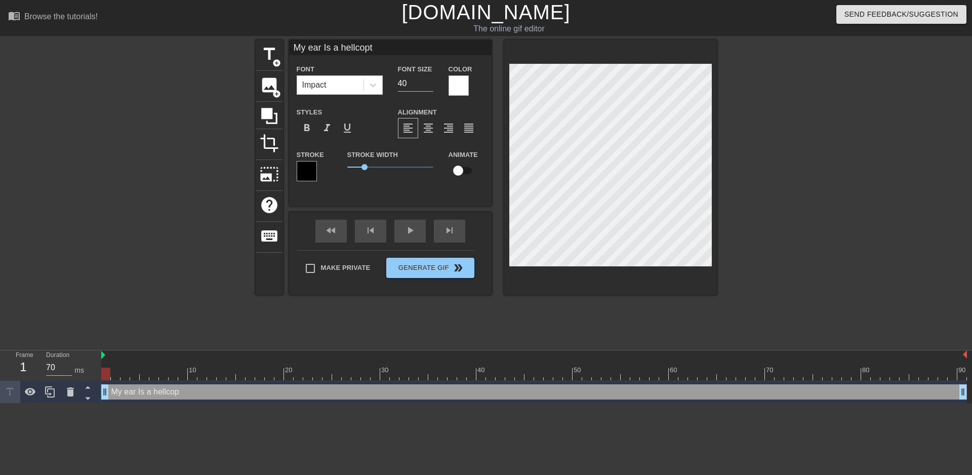
type input "My ear Is a hellcopte"
type textarea "My ear Is a hellcopte"
type input "My ear Is a hellcopter"
type textarea "My ear Is a hellcopter"
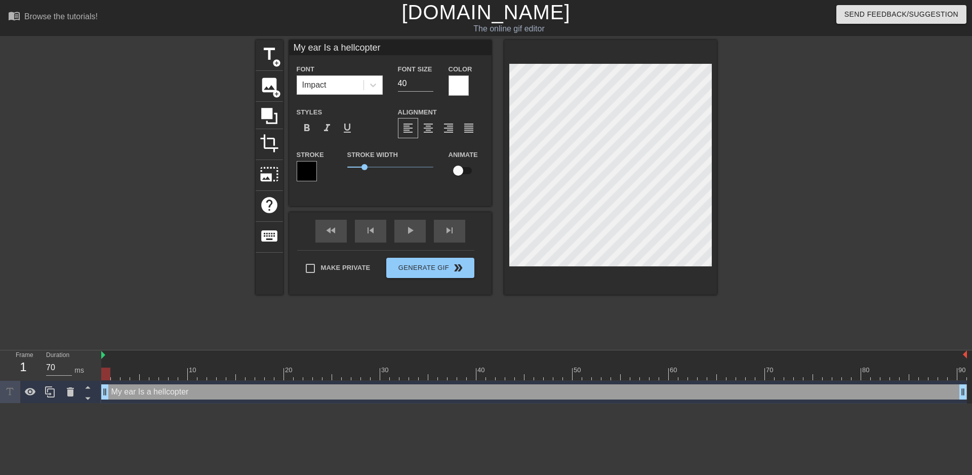
scroll to position [2, 3]
click at [762, 123] on div at bounding box center [805, 192] width 152 height 304
click at [55, 394] on icon at bounding box center [50, 392] width 12 height 12
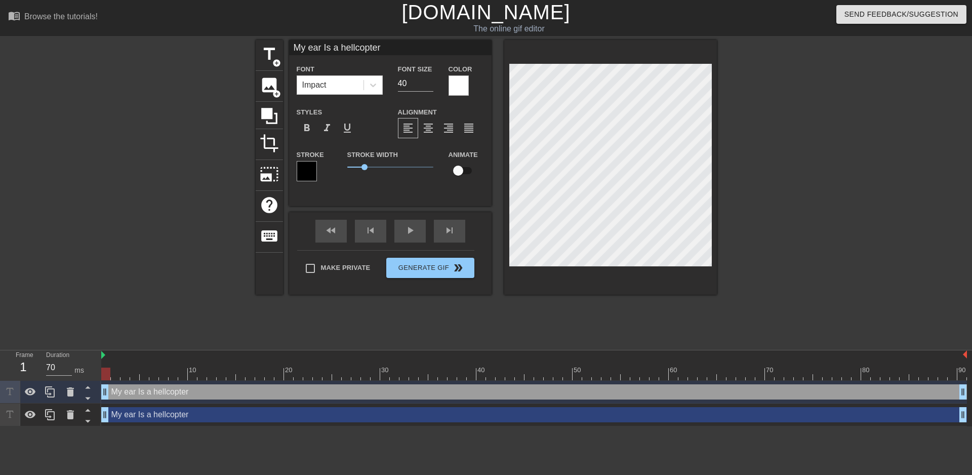
type input "Y"
type textarea "Y"
type input "Yo"
type textarea "Yo"
type input "You"
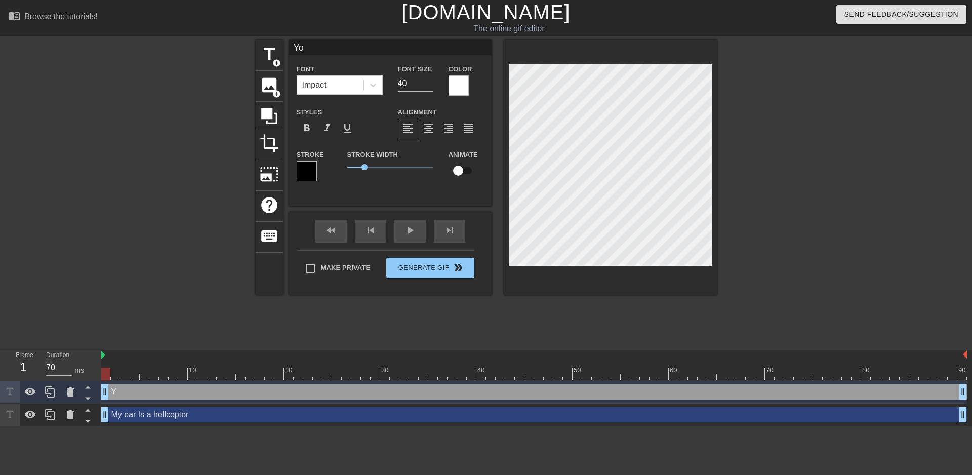
type textarea "You"
type input "Your"
type textarea "Your"
type input "Your"
type textarea "Your"
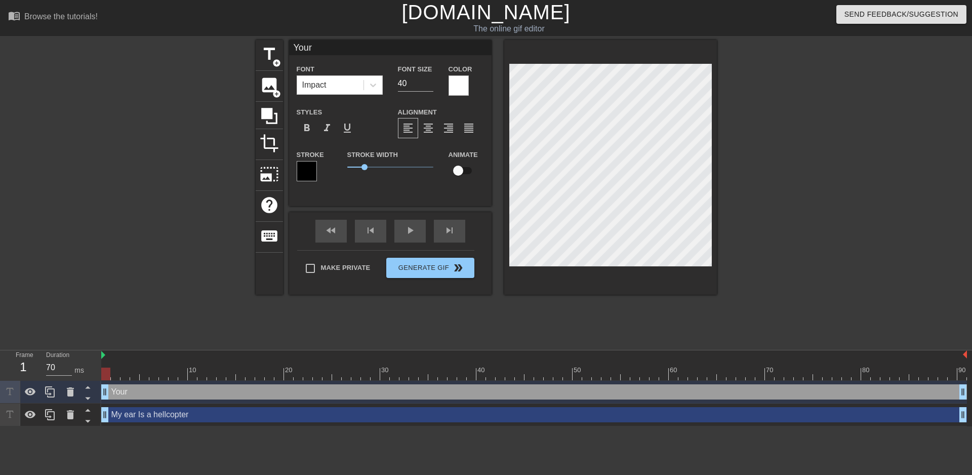
type input "Your a"
type textarea "Your a"
type input "Your ar"
type textarea "Your ar"
type input "Your arg"
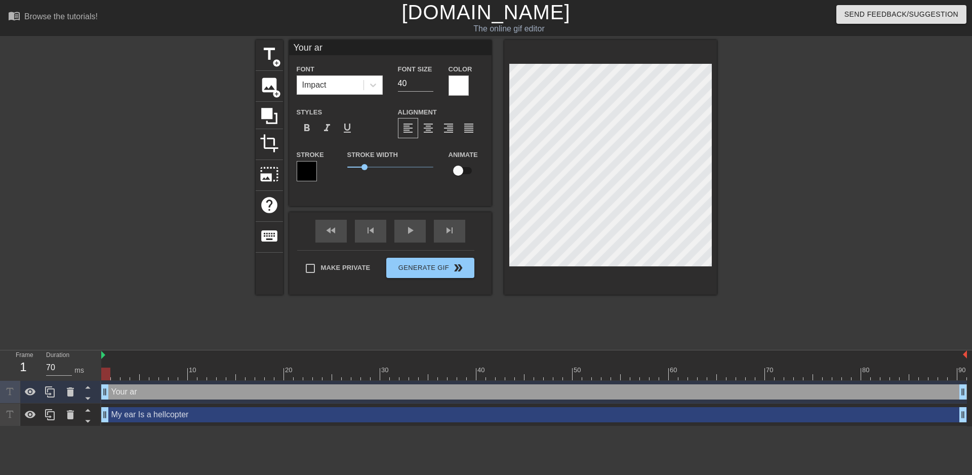
type textarea "Your arg"
type input "Your argu"
type textarea "Your argu"
click at [838, 161] on div at bounding box center [805, 192] width 152 height 304
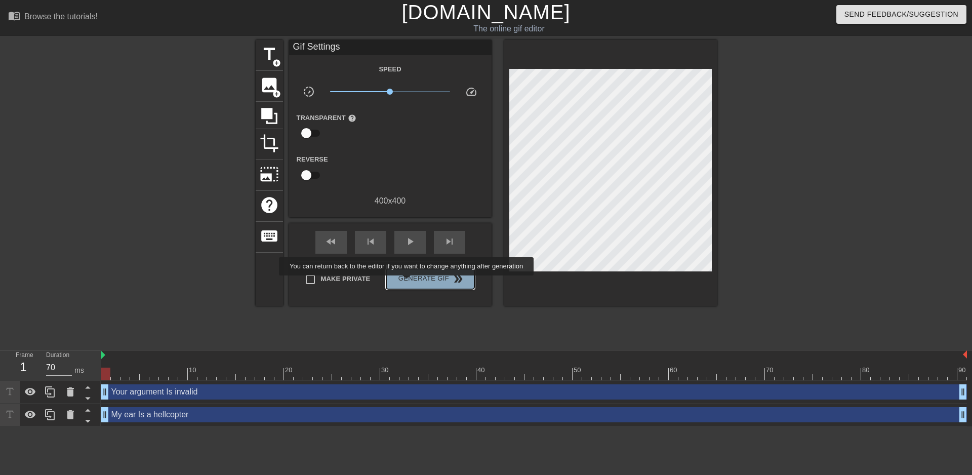
click at [408, 283] on span "Generate Gif double_arrow" at bounding box center [430, 279] width 80 height 12
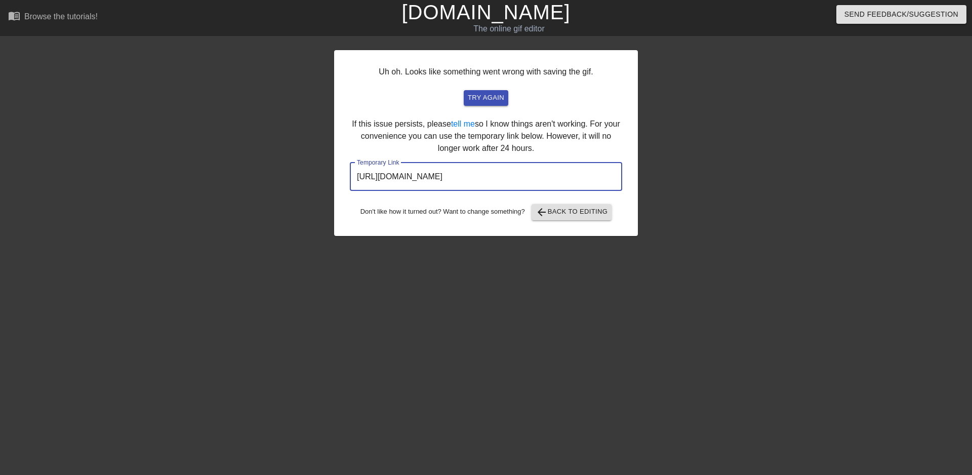
click at [468, 185] on input "[URL][DOMAIN_NAME]" at bounding box center [486, 177] width 272 height 28
click at [469, 184] on input "[URL][DOMAIN_NAME]" at bounding box center [486, 177] width 272 height 28
click at [468, 183] on input "[URL][DOMAIN_NAME]" at bounding box center [486, 177] width 272 height 28
click at [622, 131] on div "Uh oh. Looks like something went wrong with saving the gif. try again If this i…" at bounding box center [486, 143] width 304 height 186
click at [495, 102] on span "try again" at bounding box center [486, 98] width 36 height 12
